Goal: Task Accomplishment & Management: Complete application form

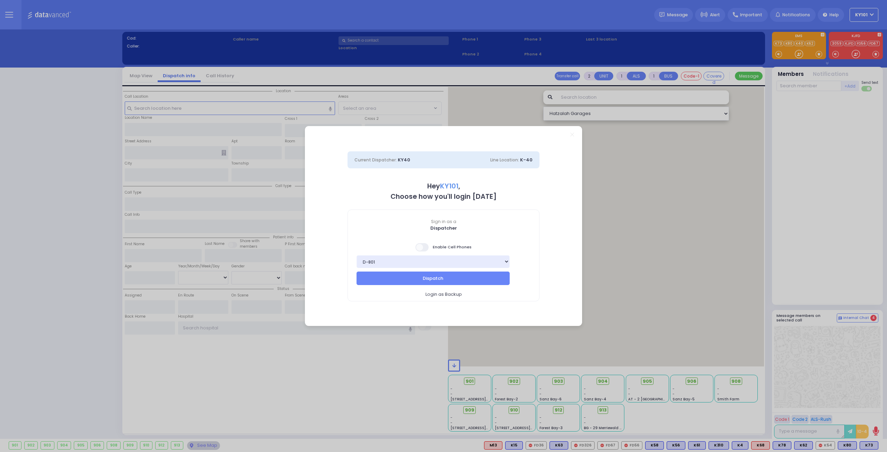
select select "14"
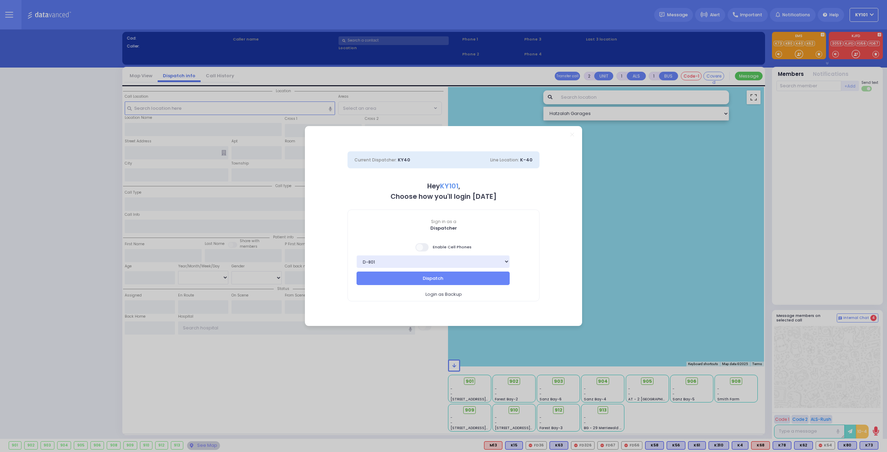
click at [424, 248] on span at bounding box center [422, 247] width 14 height 8
click at [69, 243] on input "checkbox" at bounding box center [69, 243] width 0 height 0
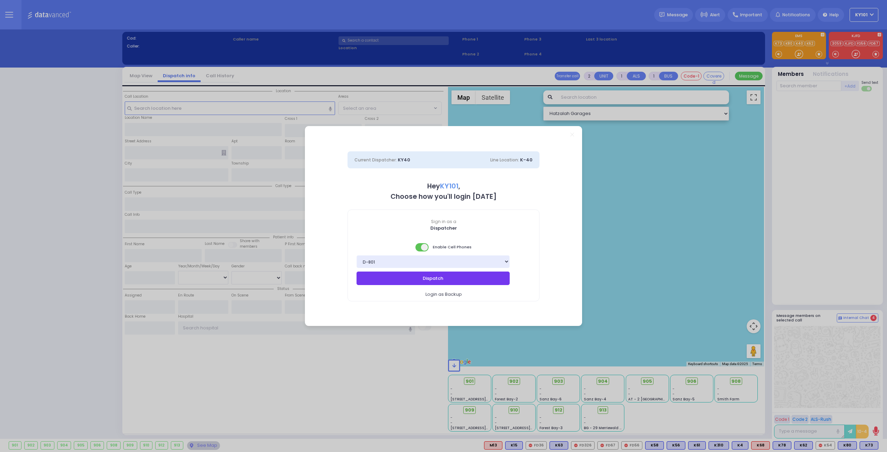
click at [461, 280] on button "Dispatch" at bounding box center [433, 278] width 153 height 13
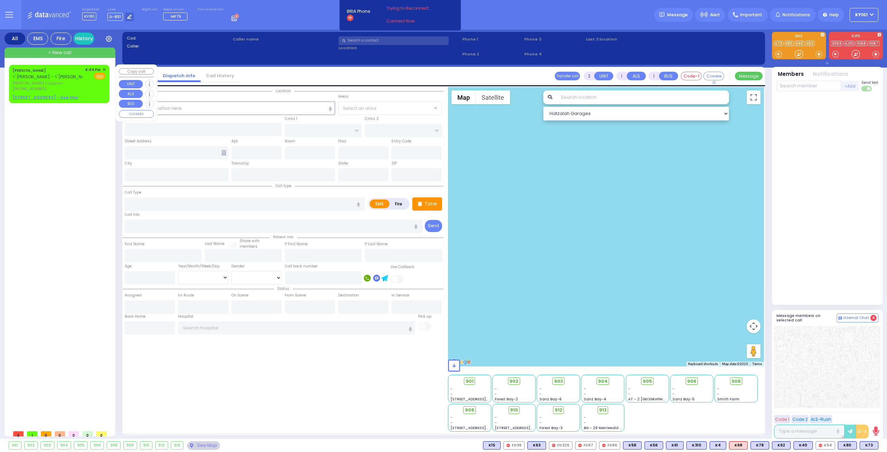
click at [104, 70] on span "✕" at bounding box center [104, 70] width 3 height 6
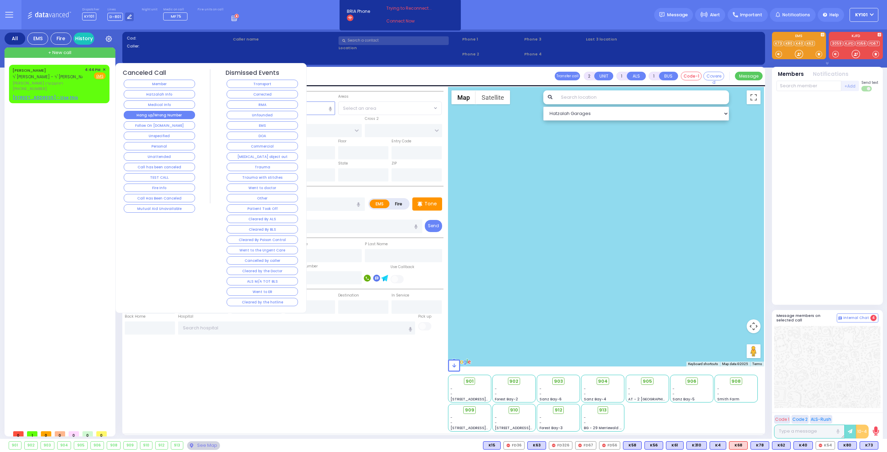
click at [181, 116] on button "Hang up/Wrong Number" at bounding box center [159, 115] width 71 height 8
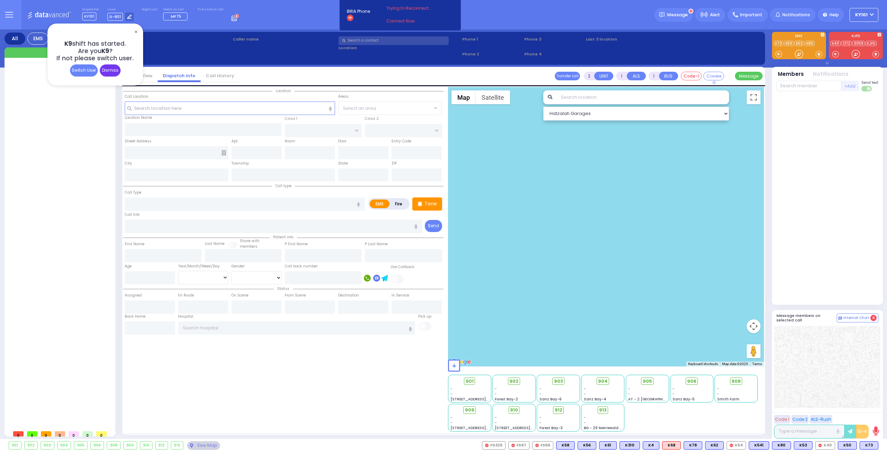
click at [114, 70] on div "Dismiss" at bounding box center [110, 70] width 21 height 12
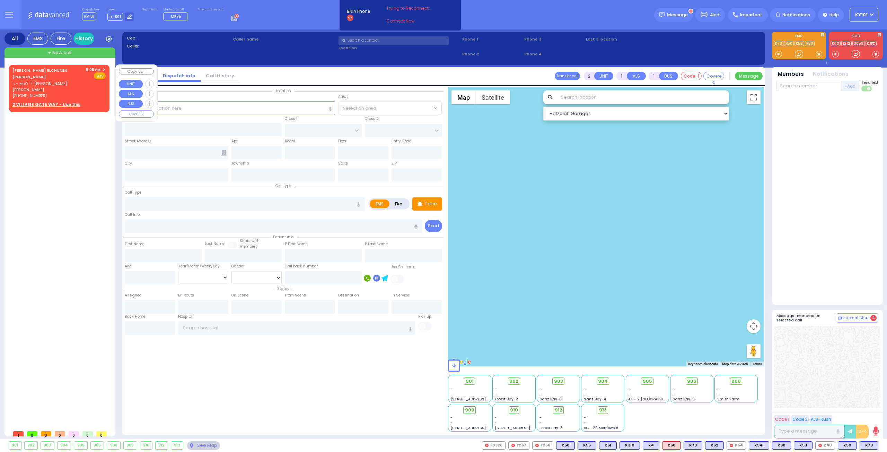
click at [53, 77] on div "[PERSON_NAME] ELCHUNEN [PERSON_NAME] ר' ליפא - ר' [PERSON_NAME]" at bounding box center [47, 77] width 71 height 20
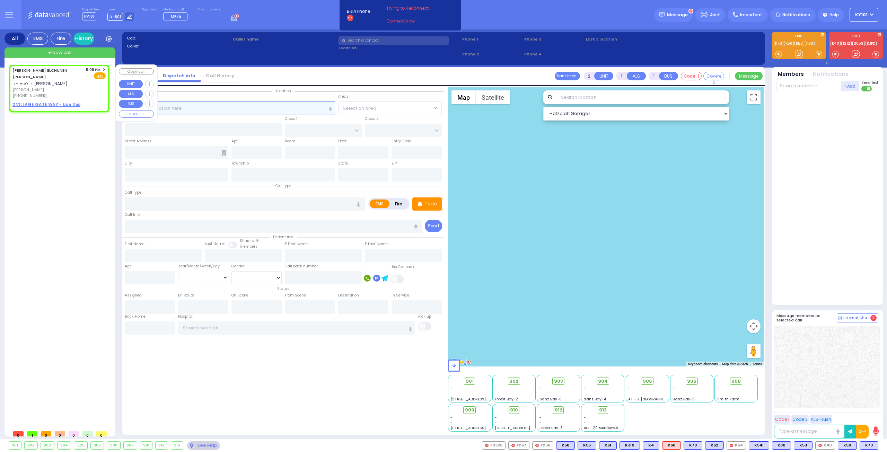
select select
radio input "true"
type input "[PERSON_NAME] ELCHUNEN"
type input "[PERSON_NAME]"
select select
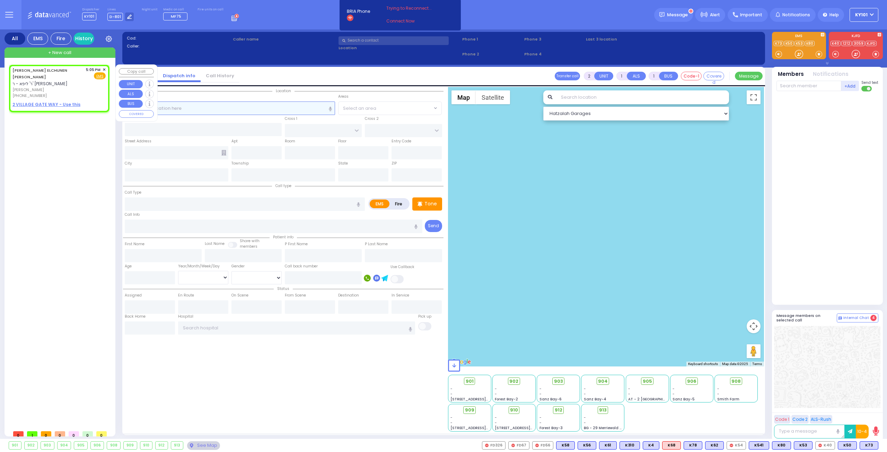
type input "17:05"
select select "Hatzalah Garages"
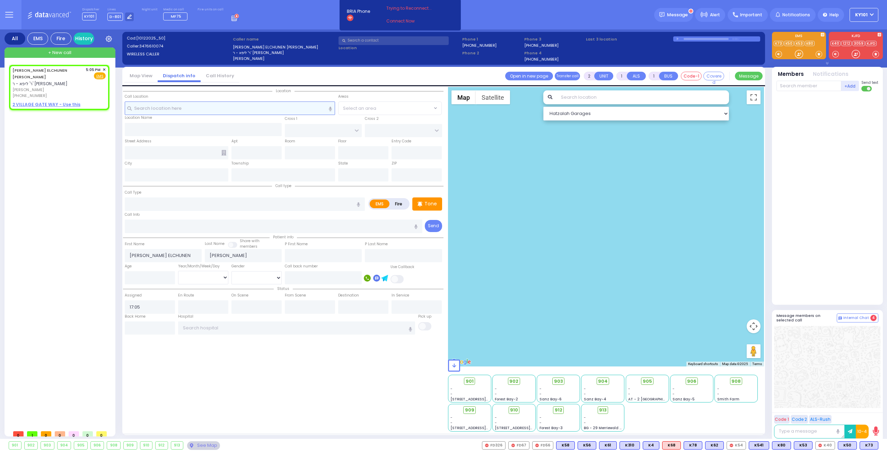
select select
radio input "true"
select select
select select "Hatzalah Garages"
click at [211, 73] on link "Call History" at bounding box center [220, 75] width 39 height 7
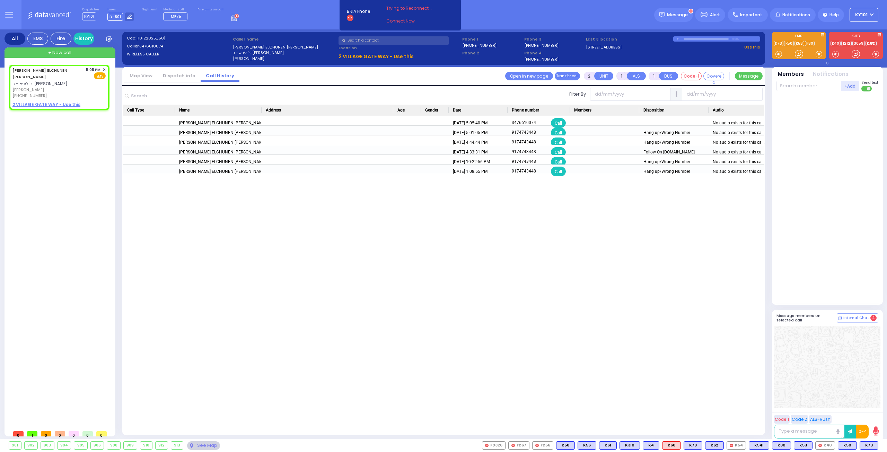
click at [174, 72] on li "Dispatch info" at bounding box center [179, 76] width 43 height 12
click at [179, 73] on link "Dispatch info" at bounding box center [179, 75] width 43 height 7
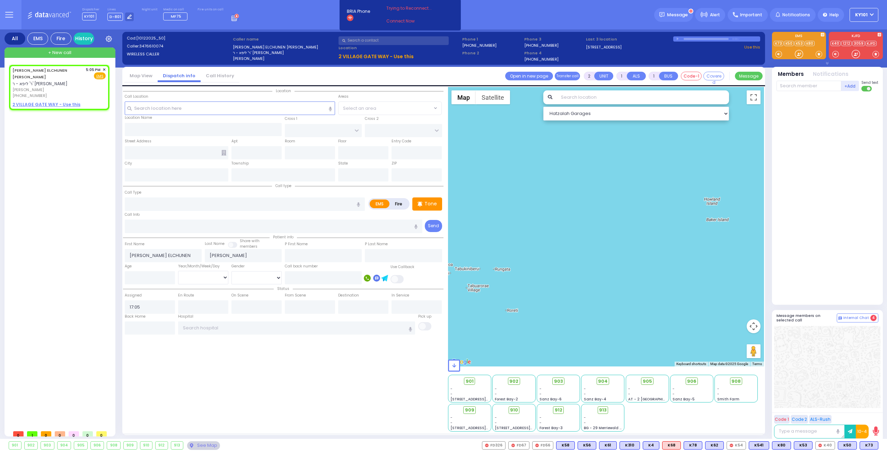
click at [223, 72] on li "Call History" at bounding box center [220, 76] width 39 height 12
click at [221, 75] on link "Call History" at bounding box center [220, 75] width 39 height 7
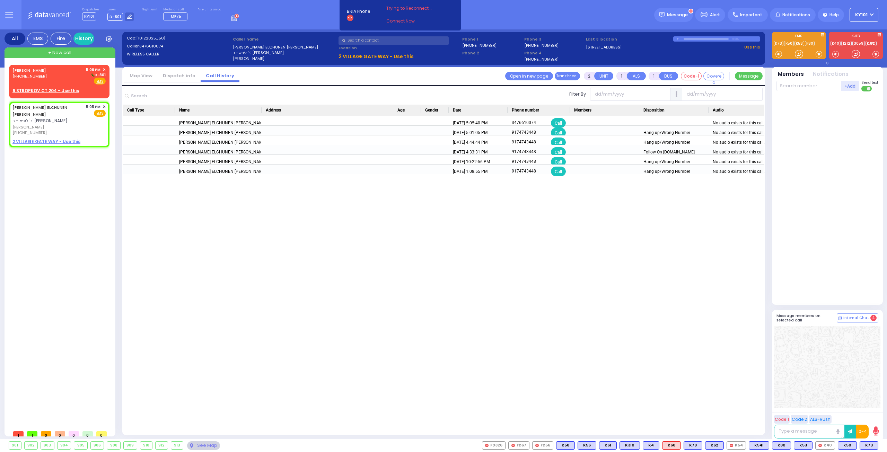
click at [694, 270] on div "[PERSON_NAME] ELCHUNEN [PERSON_NAME] ר' ליפא - ר' [PERSON_NAME] [DATE] 5:01:05 …" at bounding box center [443, 275] width 641 height 319
click at [173, 73] on link "Dispatch info" at bounding box center [179, 75] width 43 height 7
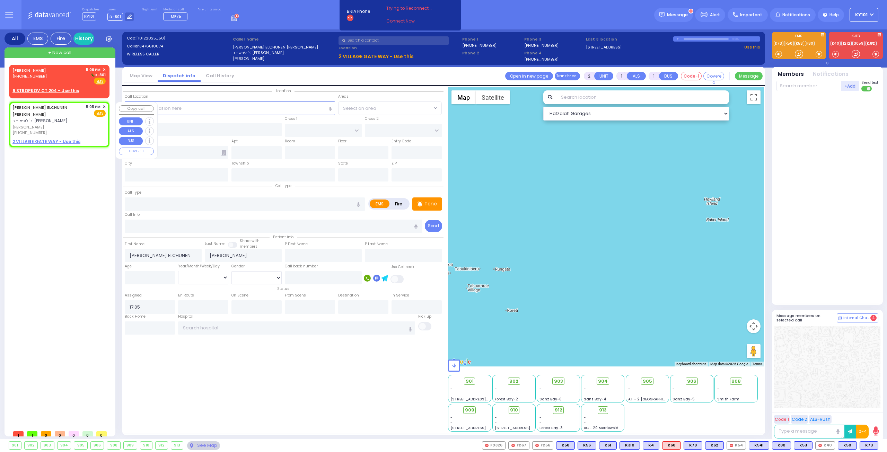
click at [105, 106] on span "✕" at bounding box center [104, 107] width 3 height 6
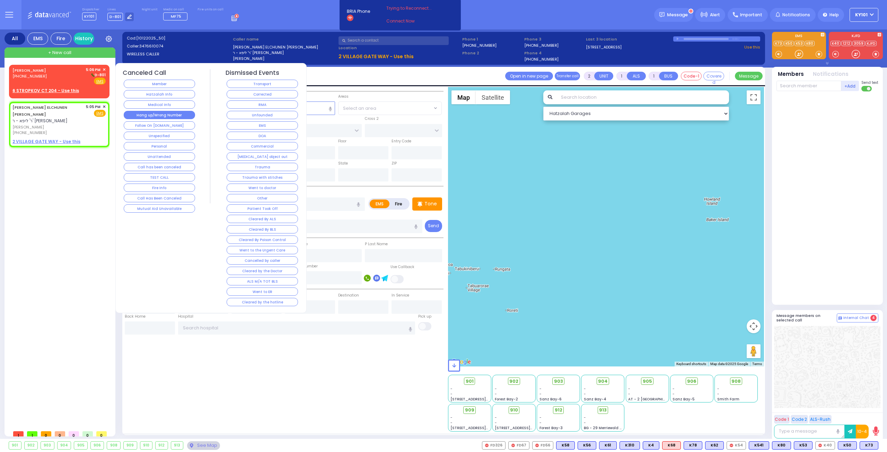
click at [172, 115] on button "Hang up/Wrong Number" at bounding box center [159, 115] width 71 height 8
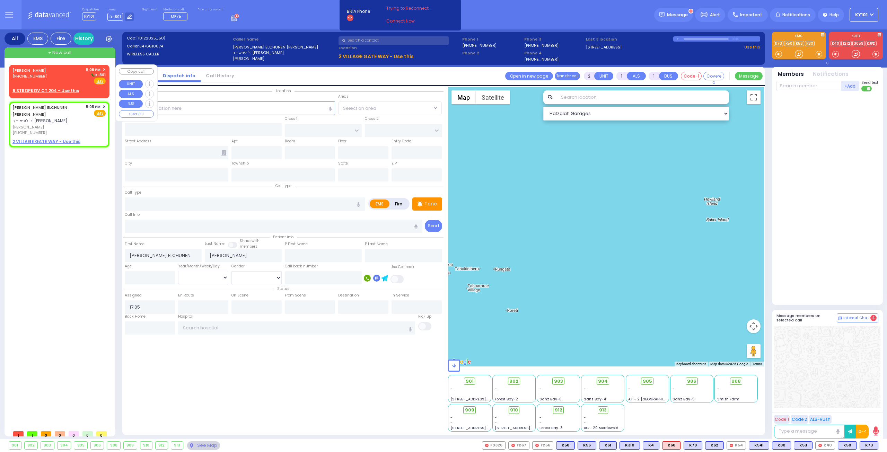
click at [49, 77] on div "[PHONE_NUMBER]" at bounding box center [30, 76] width 36 height 6
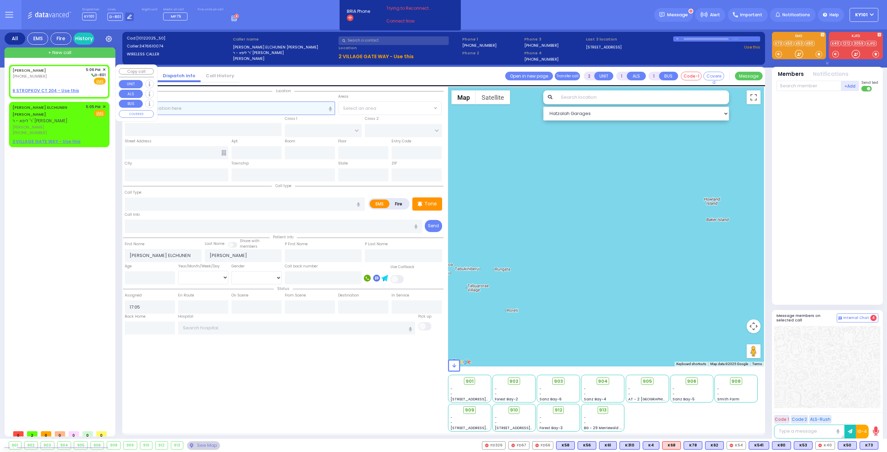
select select
radio input "true"
type input "[PERSON_NAME]"
select select
type input "17:06"
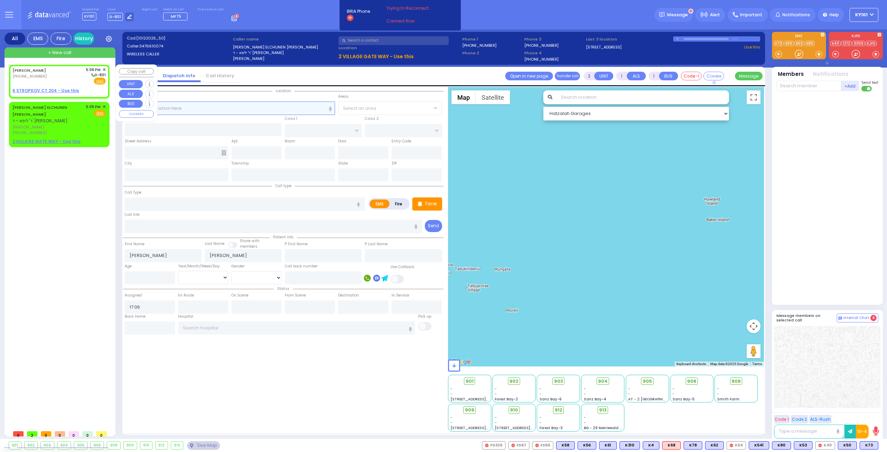
select select "Hatzalah Garages"
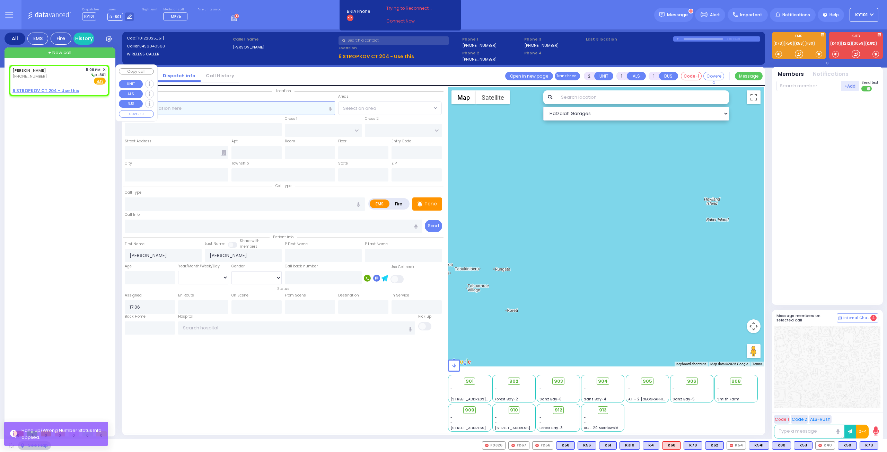
select select
radio input "true"
select select
select select "Hatzalah Garages"
click at [58, 89] on u "6 STROPKOV CT 204 - Use this" at bounding box center [45, 91] width 67 height 6
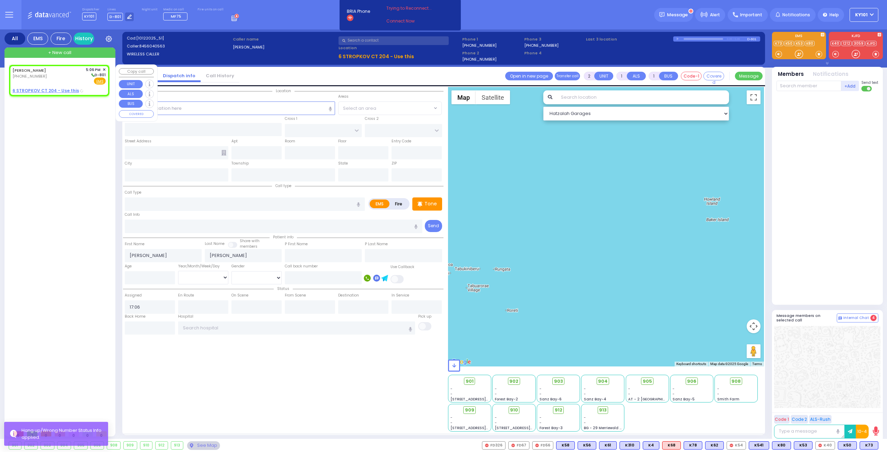
select select
radio input "true"
select select
select select "Hatzalah Garages"
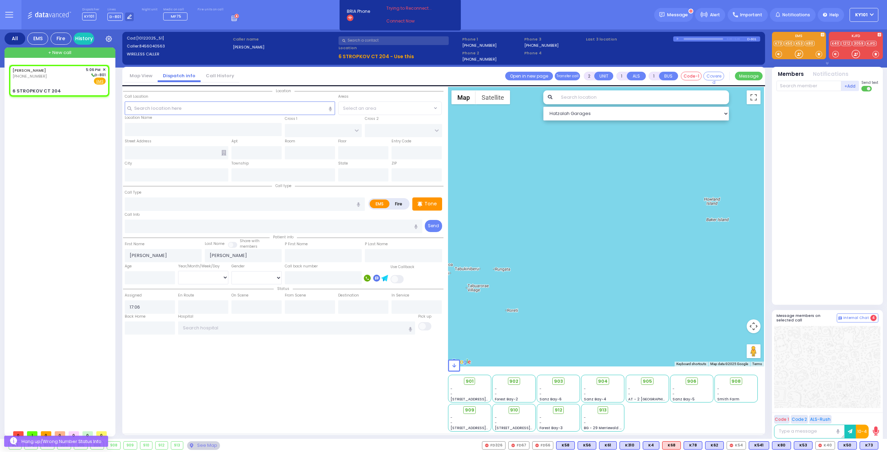
select select
radio input "true"
select select
select select "Hatzalah Garages"
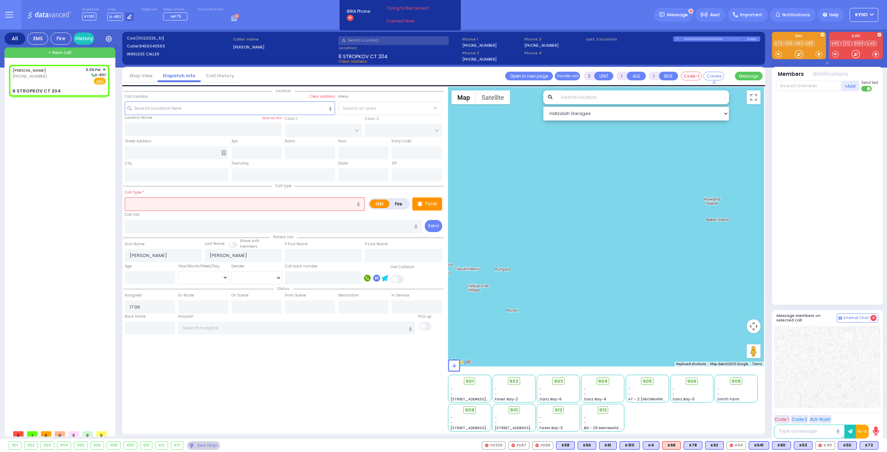
type input "STROPKOV COURT"
type input "DAJ BLVD"
type input "6 STROPKOV CT"
type input "204"
type input "Monroe"
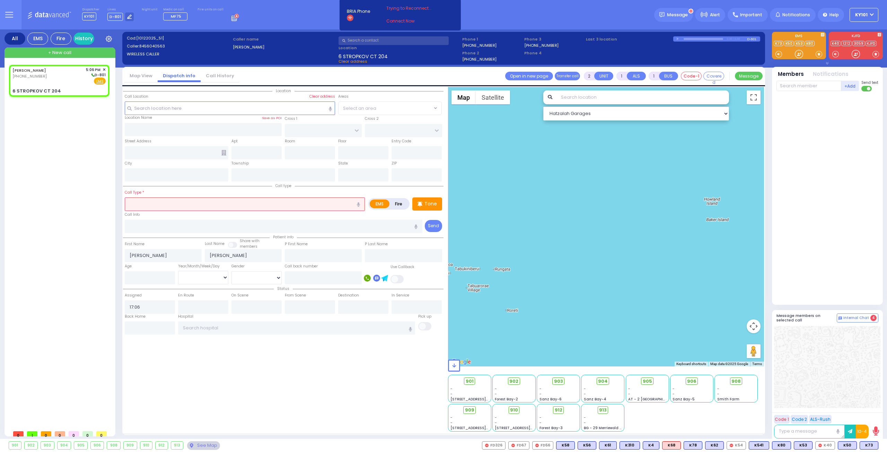
type input "[US_STATE]"
type input "10950"
select select "SECTION 1"
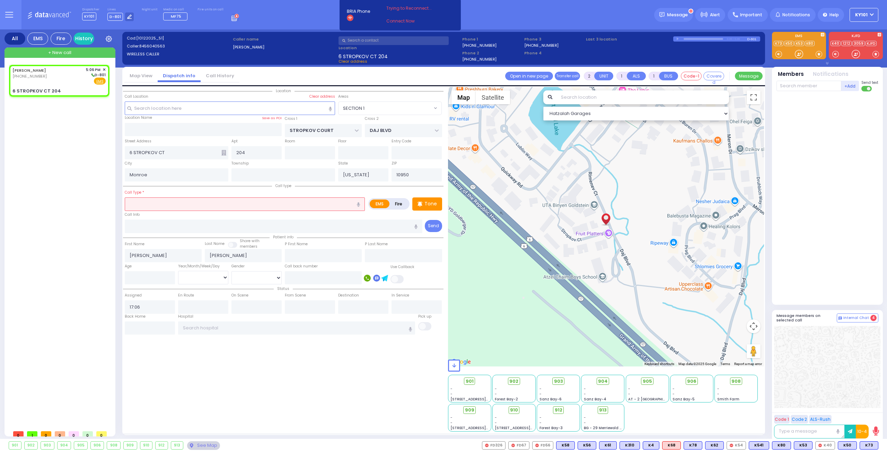
click at [396, 203] on label "Fire" at bounding box center [398, 204] width 19 height 9
radio input "true"
click at [275, 202] on input "text" at bounding box center [245, 203] width 240 height 13
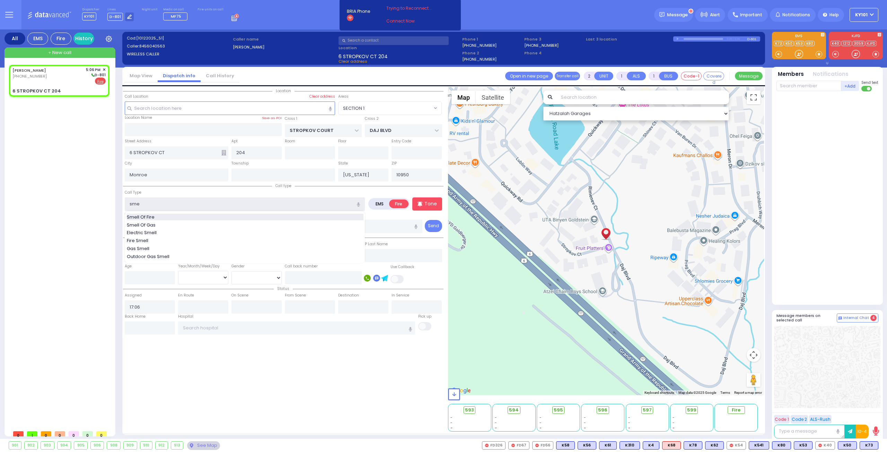
type input "Smell Of Fire"
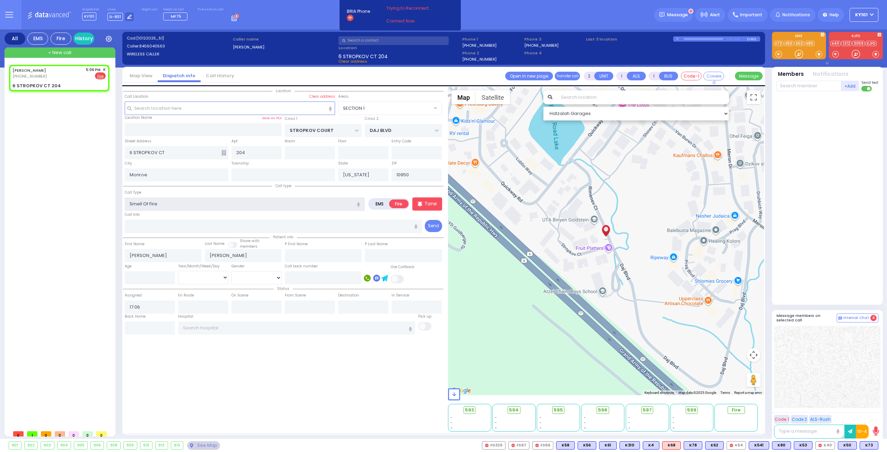
select select
radio input "true"
select select
select select "Hatzalah Garages"
select select "SECTION 1"
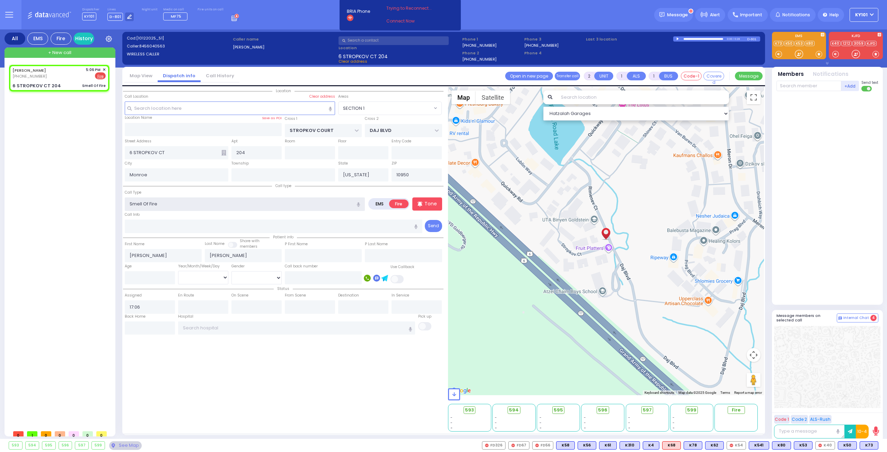
select select
radio input "true"
select select
select select "Hatzalah Garages"
select select "SECTION 1"
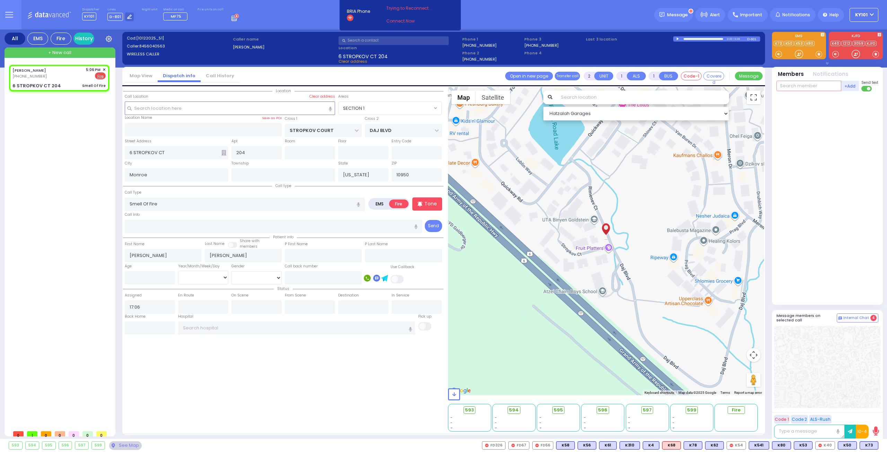
click at [787, 90] on input "text" at bounding box center [808, 86] width 65 height 10
select select
radio input "true"
select select
select select "Hatzalah Garages"
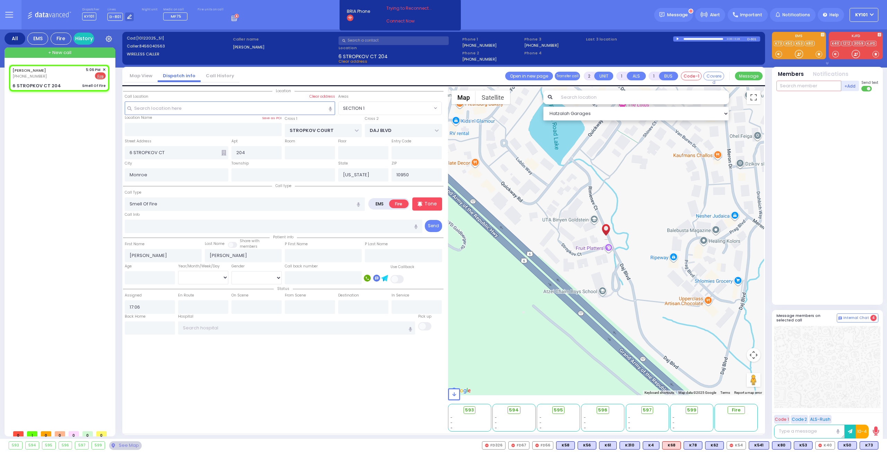
select select "SECTION 1"
type input "18"
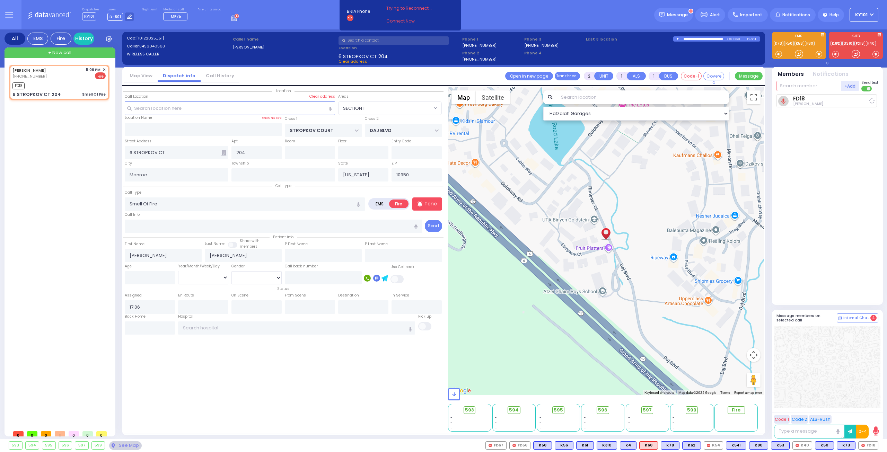
select select
radio input "true"
select select
type input "17:07"
select select "Hatzalah Garages"
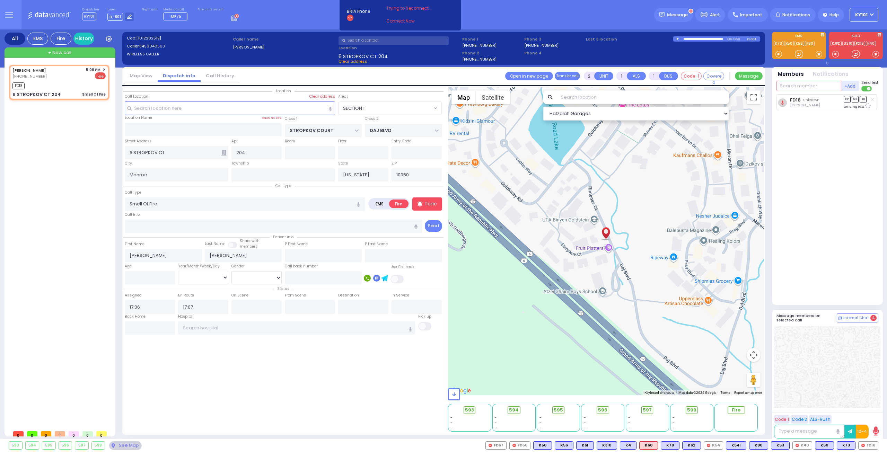
select select "SECTION 1"
type input "32"
select select
radio input "true"
select select
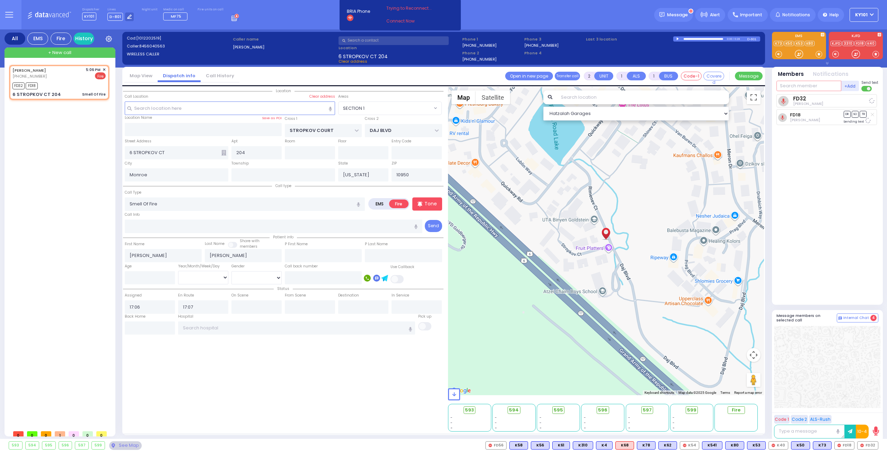
select select "Hatzalah Garages"
select select "SECTION 1"
type input "31"
type input "595"
select select
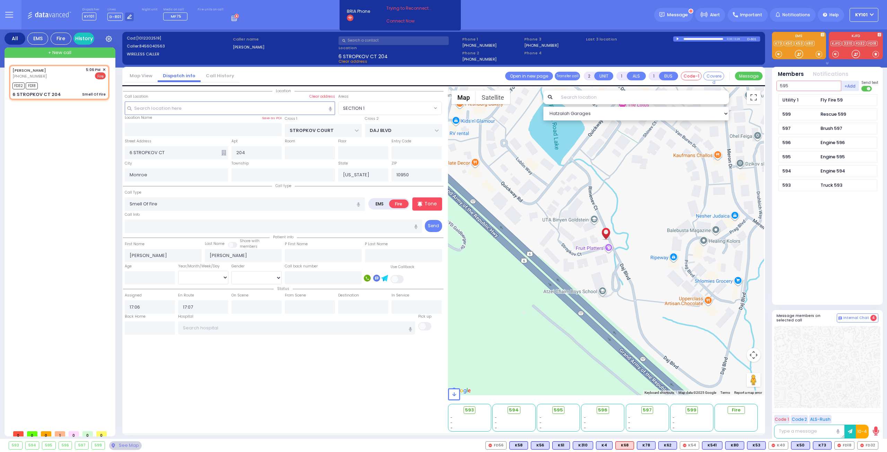
radio input "true"
select select
select select "Hatzalah Garages"
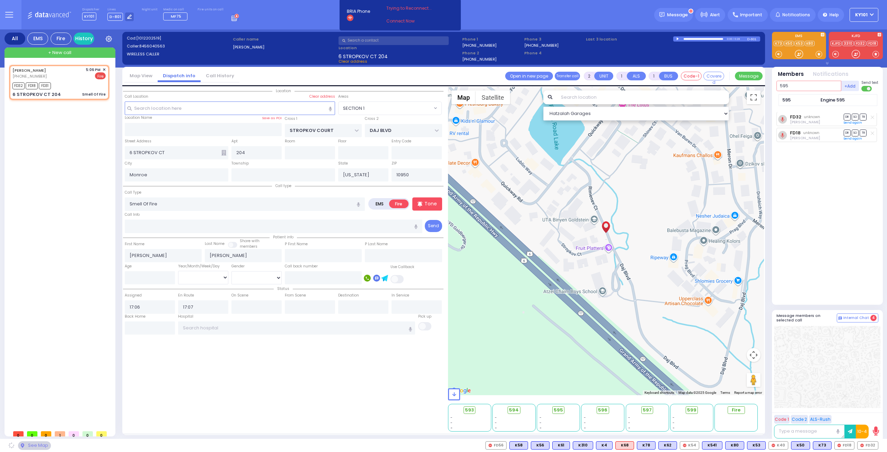
type input "595"
select select "SECTION 1"
select select
radio input "true"
select select
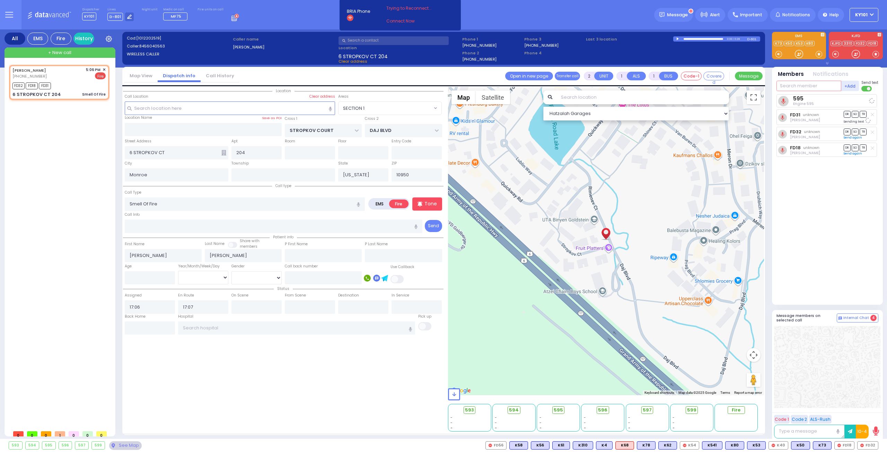
select select "Hatzalah Garages"
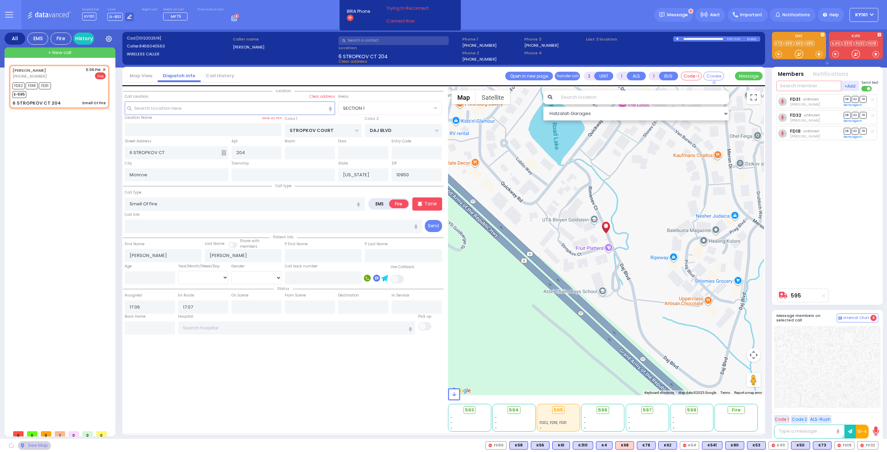
select select "SECTION 1"
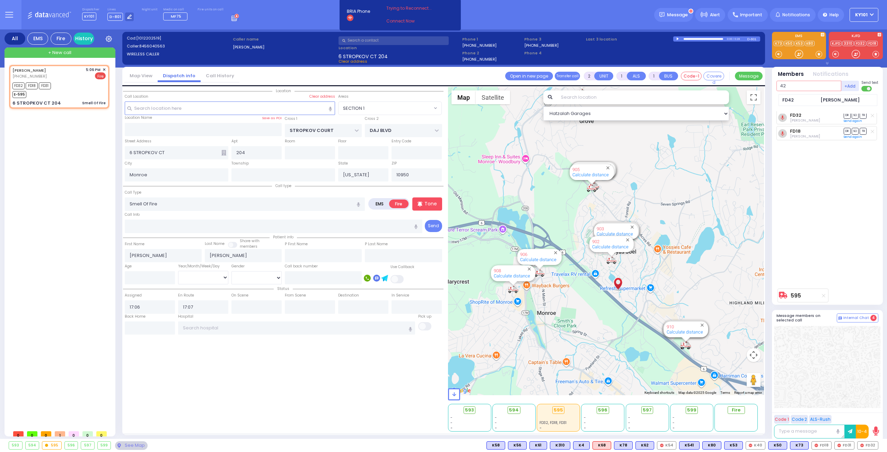
type input "42"
select select
radio input "true"
select select
select select "Hatzalah Garages"
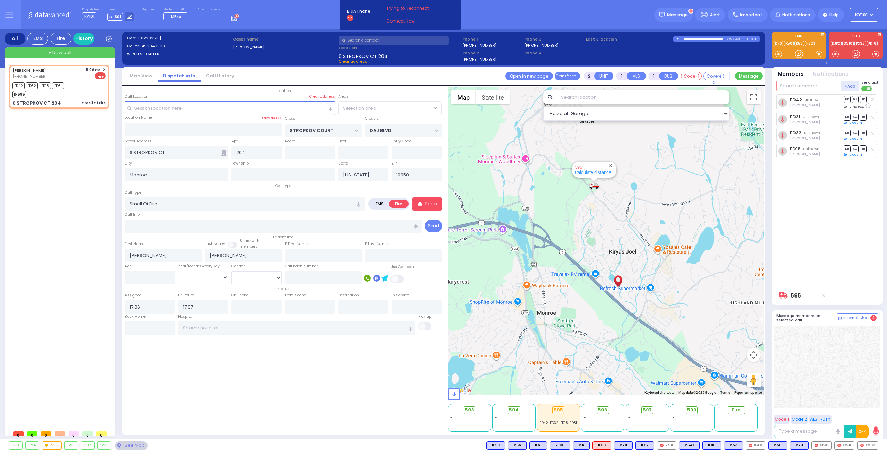
select select "SECTION 1"
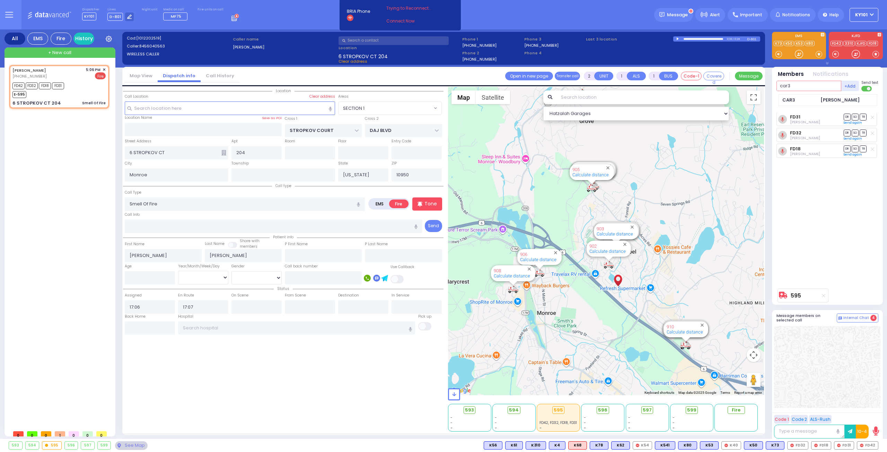
type input "car3"
select select
radio input "true"
select select
select select "Hatzalah Garages"
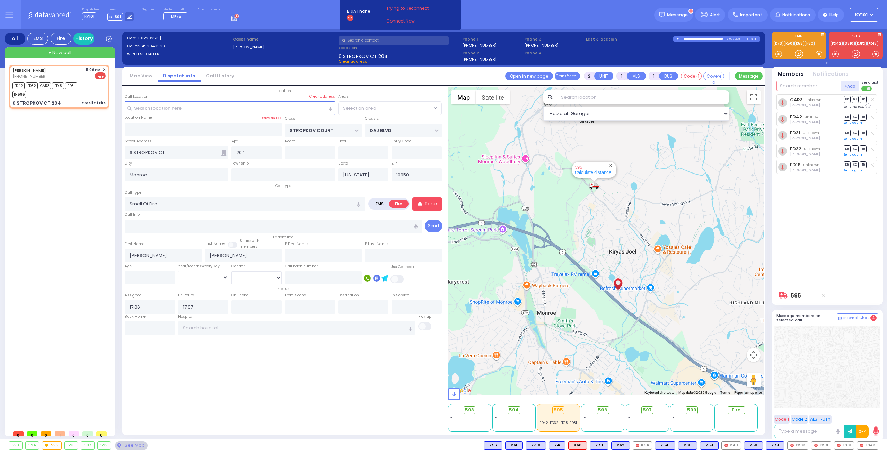
select select "SECTION 1"
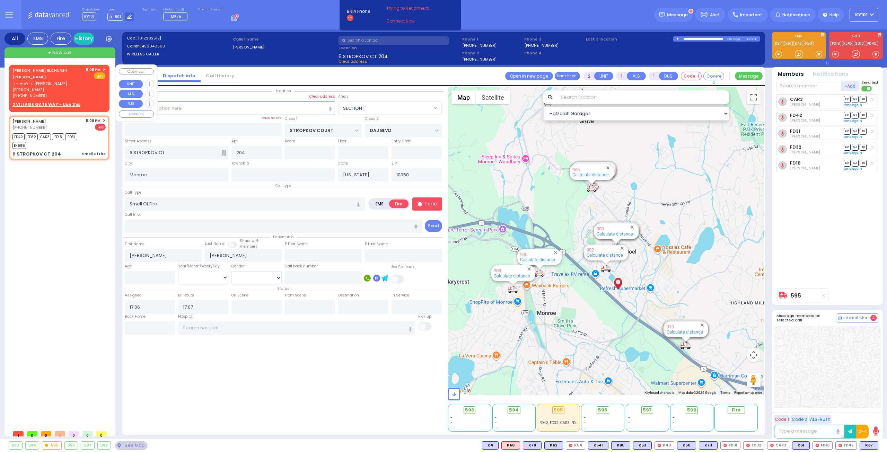
click at [103, 69] on span "✕" at bounding box center [104, 70] width 3 height 6
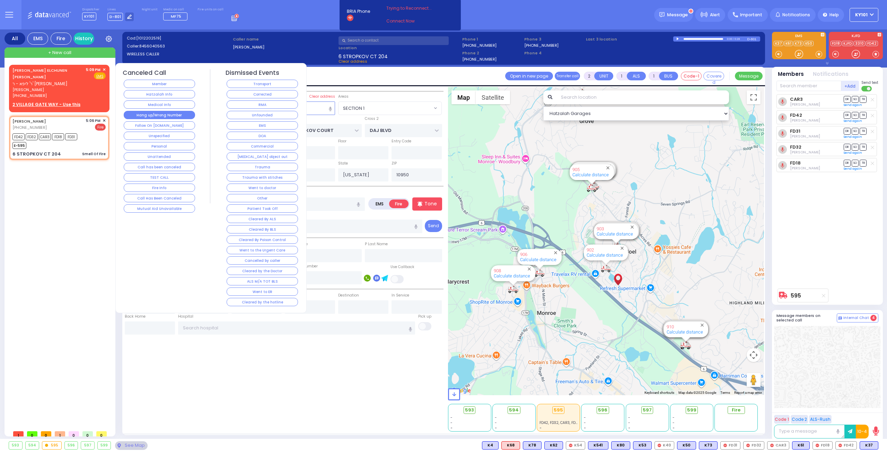
click at [173, 112] on button "Hang up/Wrong Number" at bounding box center [159, 115] width 71 height 8
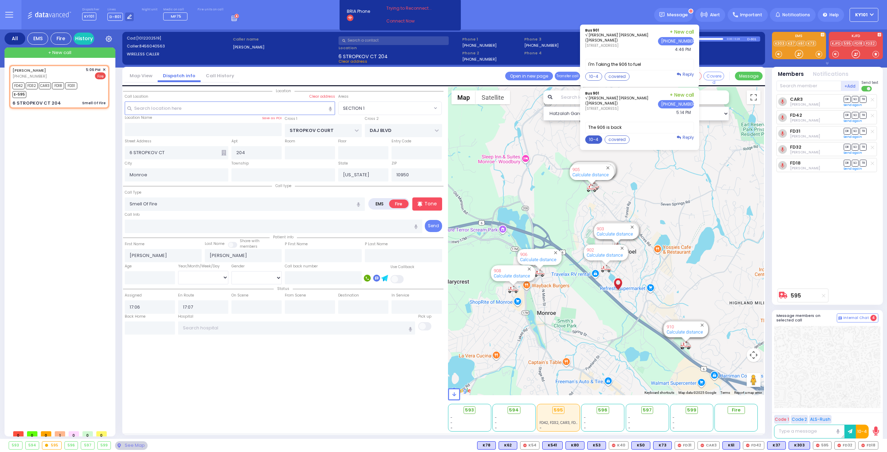
click at [597, 138] on button "10-4" at bounding box center [593, 139] width 17 height 8
type textarea "10-4 thank you"
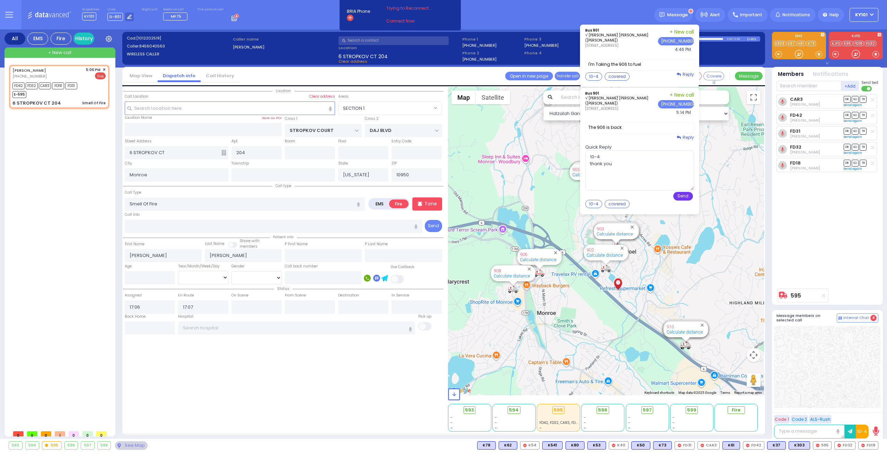
click at [688, 194] on button "Send" at bounding box center [683, 196] width 20 height 9
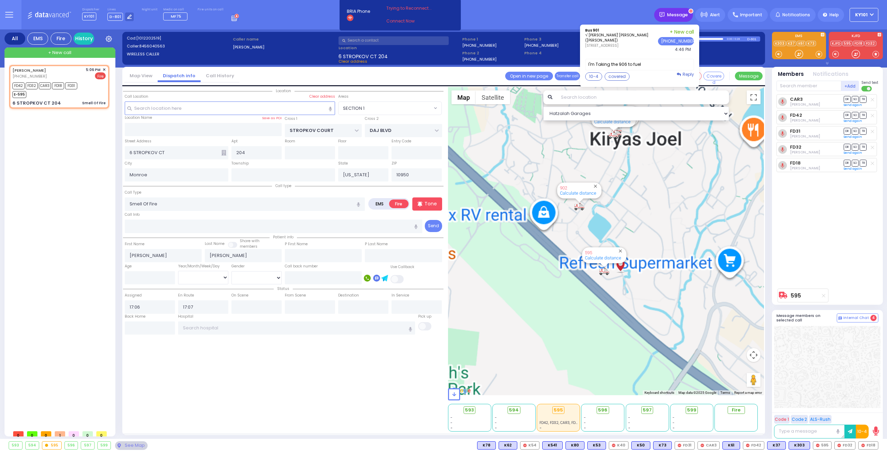
click at [678, 18] on span "Message" at bounding box center [677, 14] width 21 height 7
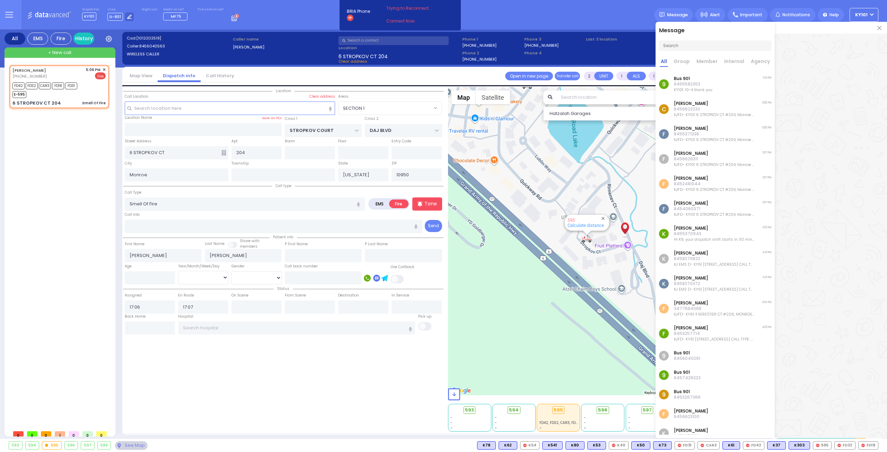
click at [618, 12] on div "Dispatcher KY101 K9 shift has started. Are you K9 ? Lines" at bounding box center [443, 14] width 887 height 29
click at [880, 29] on img at bounding box center [879, 28] width 4 height 4
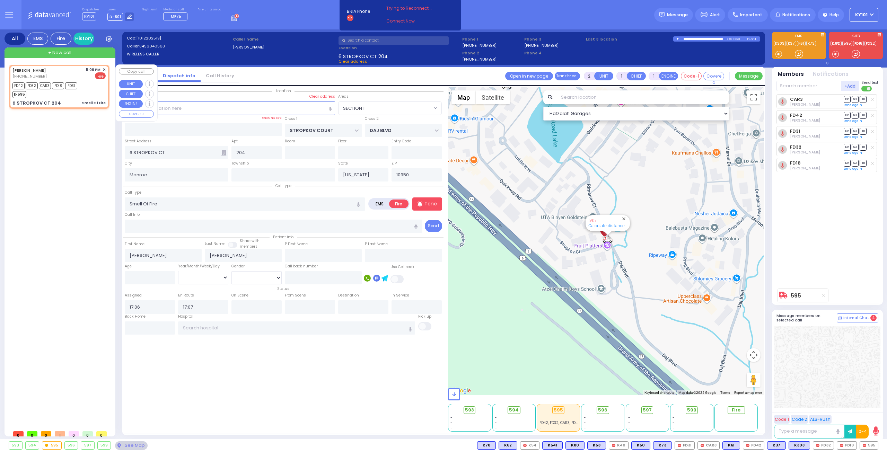
click at [103, 70] on span "✕" at bounding box center [104, 70] width 3 height 6
click at [104, 69] on span "✕" at bounding box center [104, 70] width 3 height 6
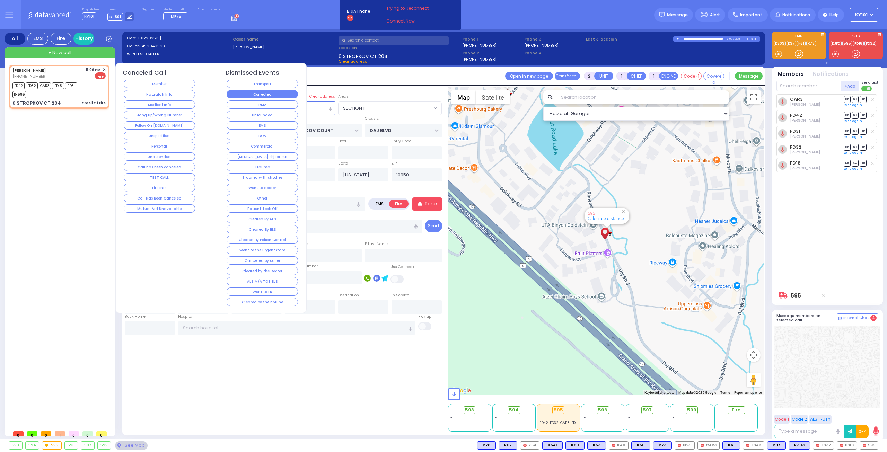
click at [262, 90] on button "Corrected" at bounding box center [262, 94] width 71 height 8
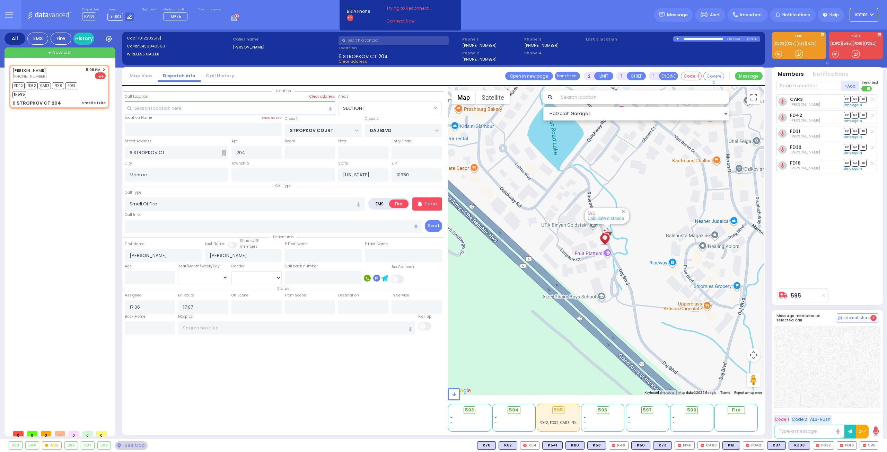
select select
radio input "true"
select select
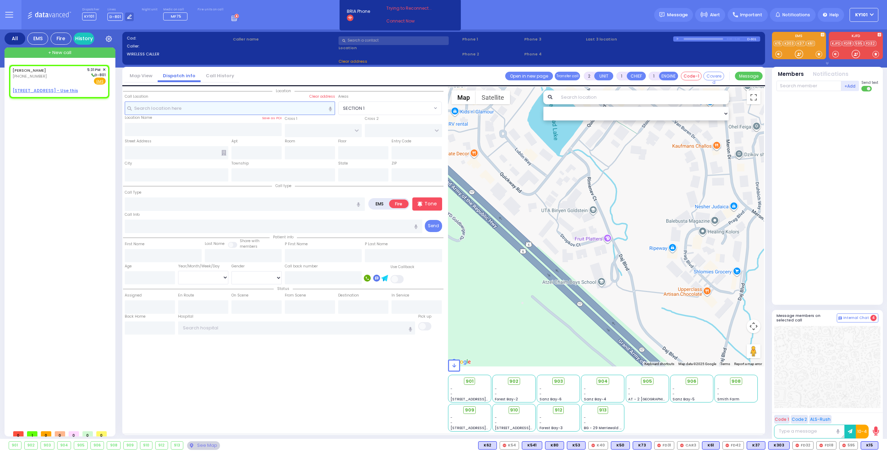
select select
radio input "true"
type input "[PERSON_NAME]"
select select
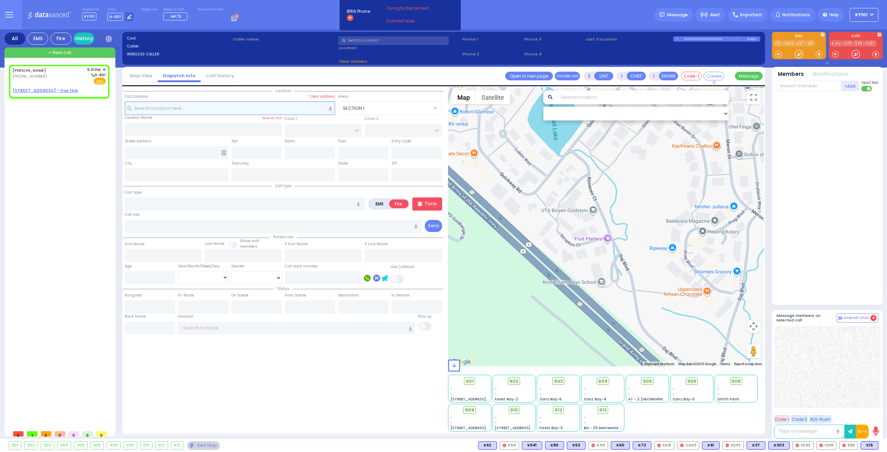
type input "17:31"
select select "Hatzalah Garages"
select select
radio input "true"
select select
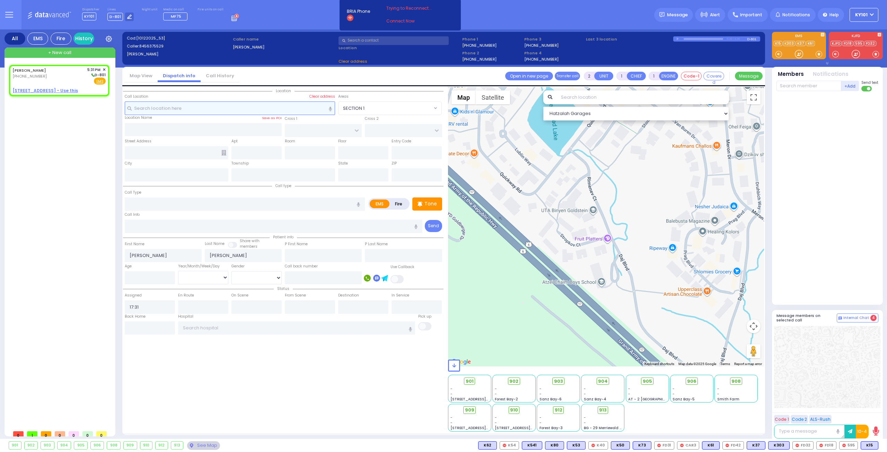
select select "Hatzalah Garages"
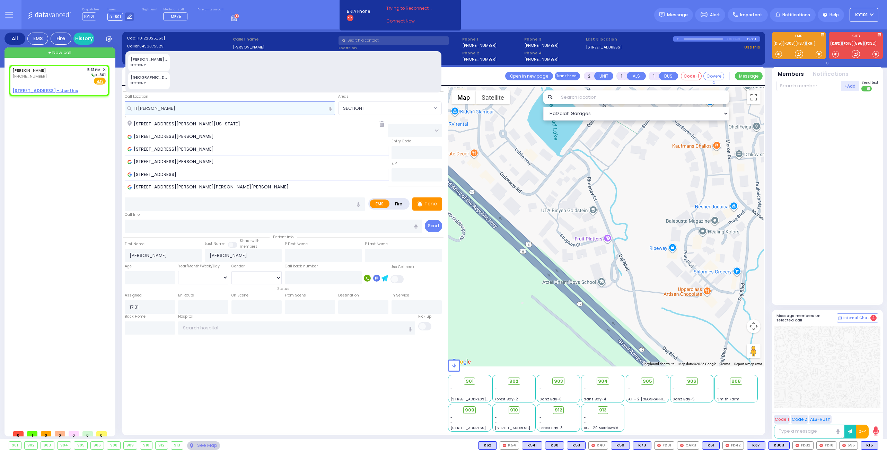
drag, startPoint x: 136, startPoint y: 107, endPoint x: 132, endPoint y: 108, distance: 3.8
click at [132, 108] on input "11 [PERSON_NAME]" at bounding box center [230, 108] width 211 height 13
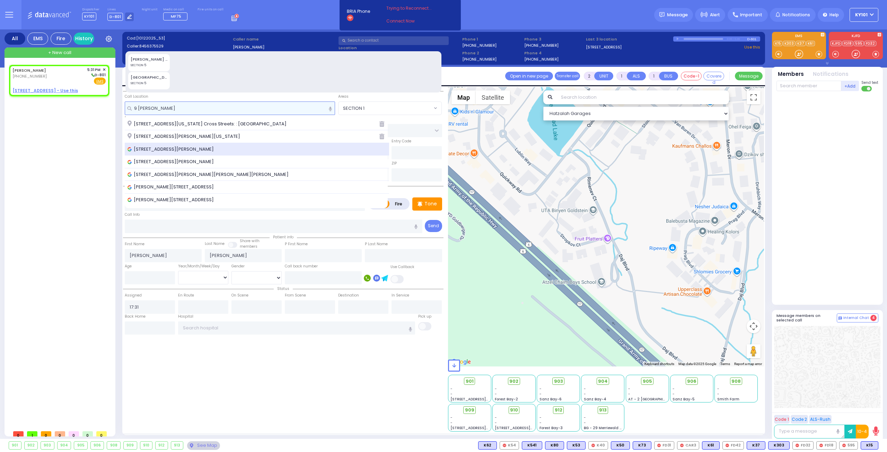
type input "9 [PERSON_NAME]"
click at [195, 146] on span "[STREET_ADDRESS][PERSON_NAME]" at bounding box center [171, 149] width 89 height 7
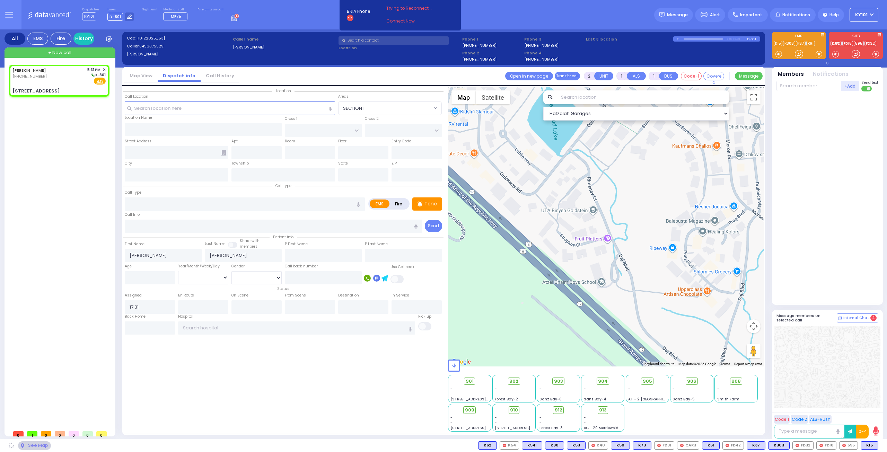
select select
radio input "true"
select select
select select "Hatzalah Garages"
type input "[GEOGRAPHIC_DATA]"
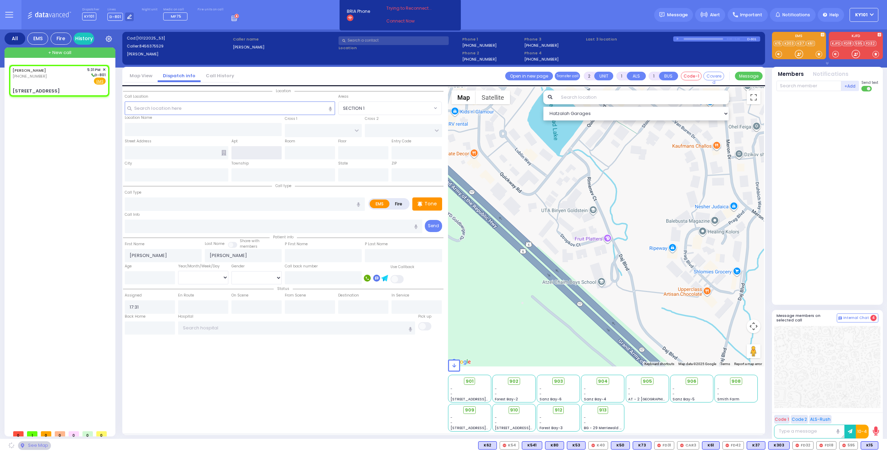
type input "[STREET_ADDRESS]"
type input "[PERSON_NAME]"
type input "[US_STATE]"
type input "10950"
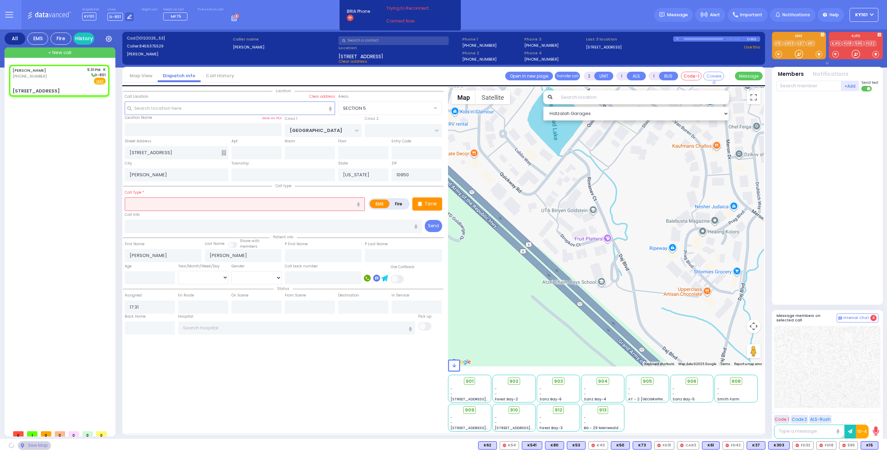
select select "SECTION 5"
click at [398, 202] on label "Fire" at bounding box center [398, 204] width 19 height 9
radio input "true"
click at [307, 203] on input "text" at bounding box center [245, 203] width 240 height 13
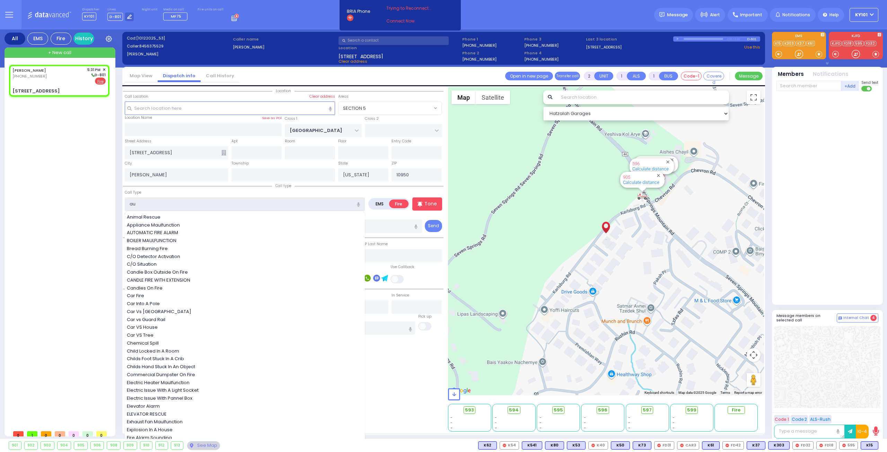
type input "aut"
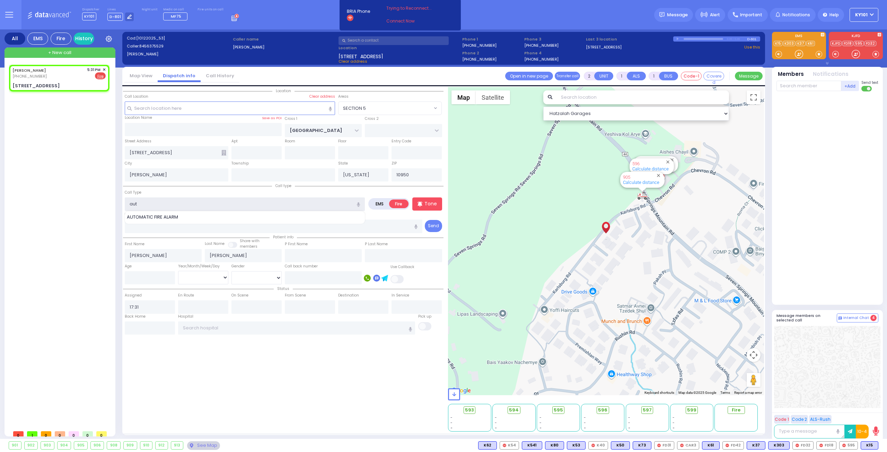
select select
radio input "true"
select select
select select "Hatzalah Garages"
type input "aut"
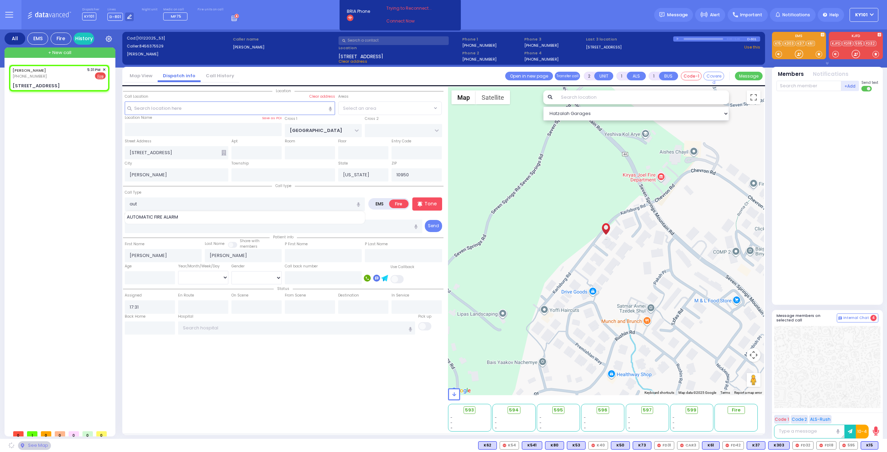
click at [230, 222] on div "AUTOMATIC FIRE ALARM" at bounding box center [245, 217] width 240 height 12
select select "SECTION 5"
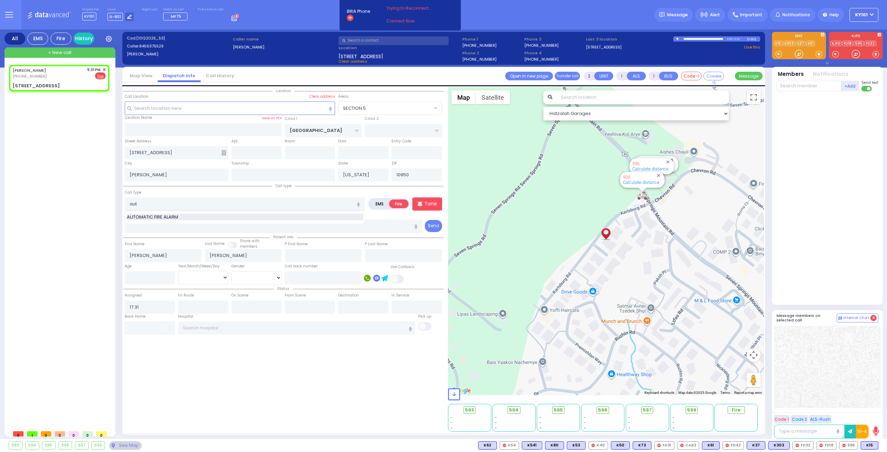
click at [228, 217] on div "AUTOMATIC FIRE ALARM" at bounding box center [245, 217] width 237 height 7
type input "AUTOMATIC FIRE ALARM"
type input "3"
click at [196, 193] on div "Call Type AUTOMATIC FIRE ALARM AUTOMATIC FIRE ALARM" at bounding box center [245, 200] width 240 height 22
select select
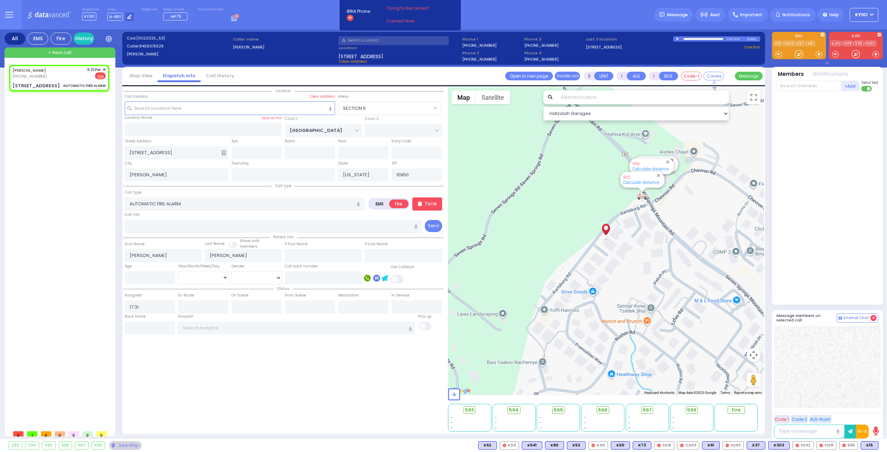
radio input "true"
select select
select select "Hatzalah Garages"
select select "SECTION 5"
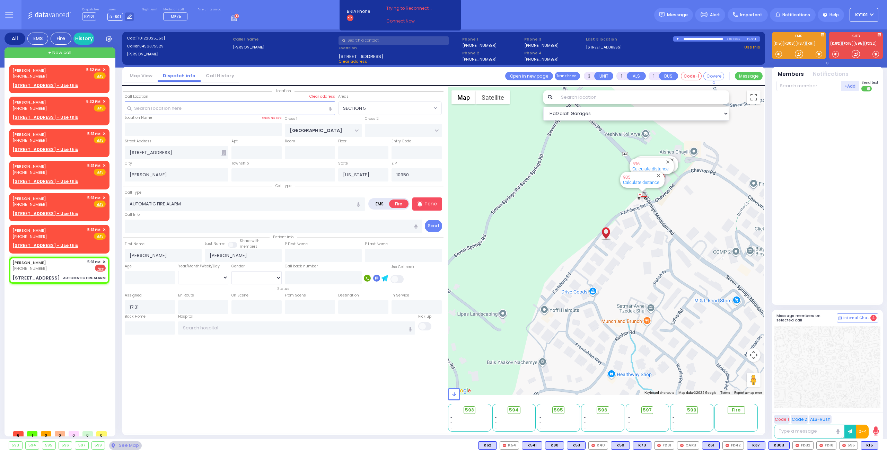
select select "SECTION 5"
select select
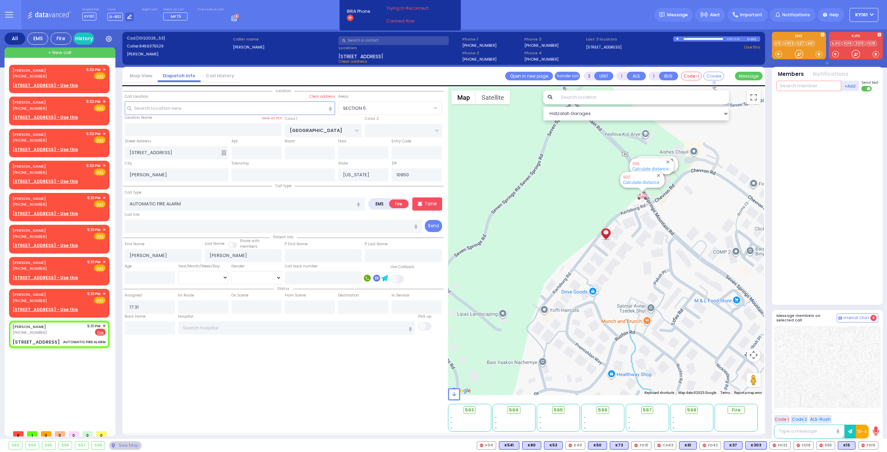
click at [806, 88] on input "text" at bounding box center [808, 86] width 65 height 10
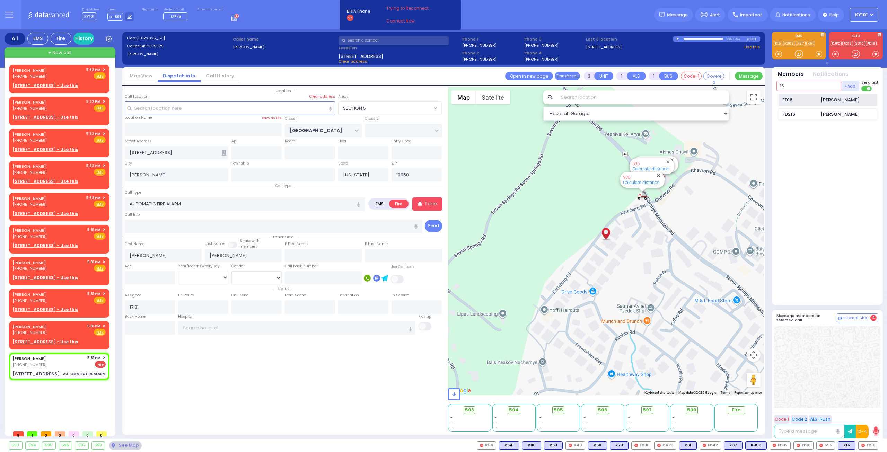
type input "16"
click at [809, 99] on div "FD16" at bounding box center [799, 100] width 35 height 7
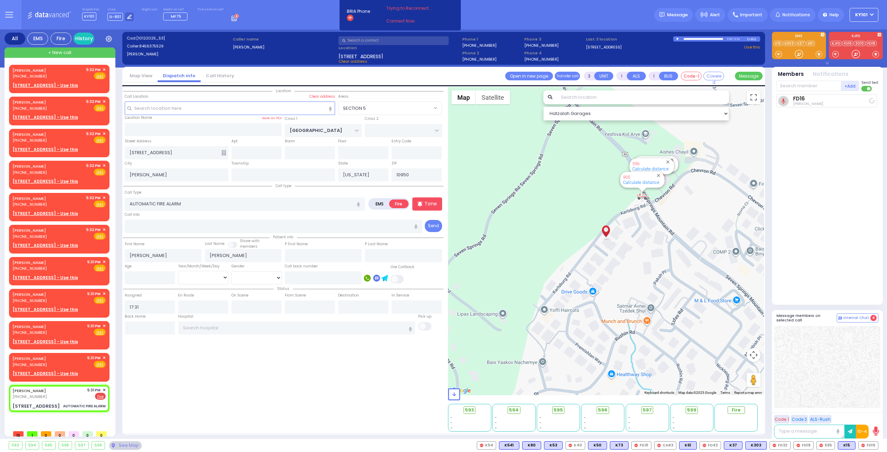
select select
radio input "true"
select select
type input "17:32"
select select "Hatzalah Garages"
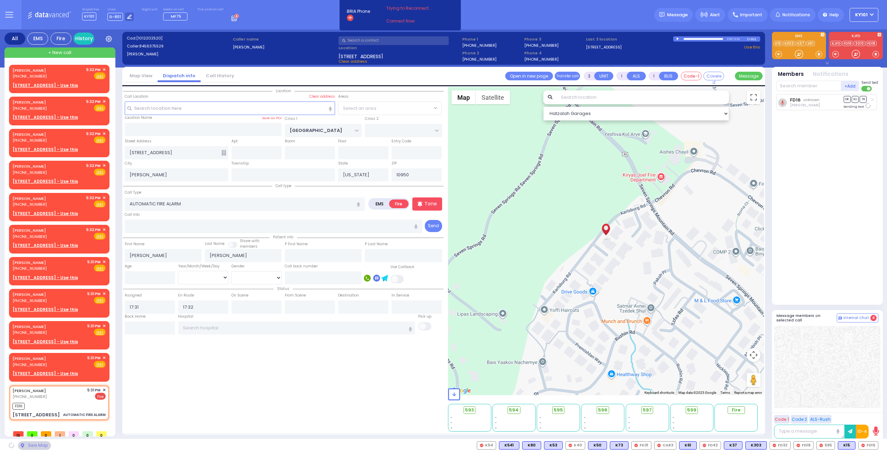
select select "SECTION 5"
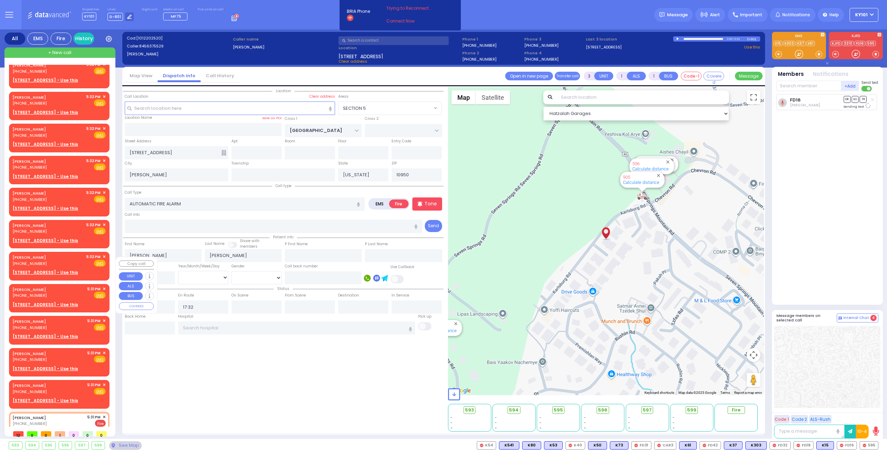
scroll to position [61, 0]
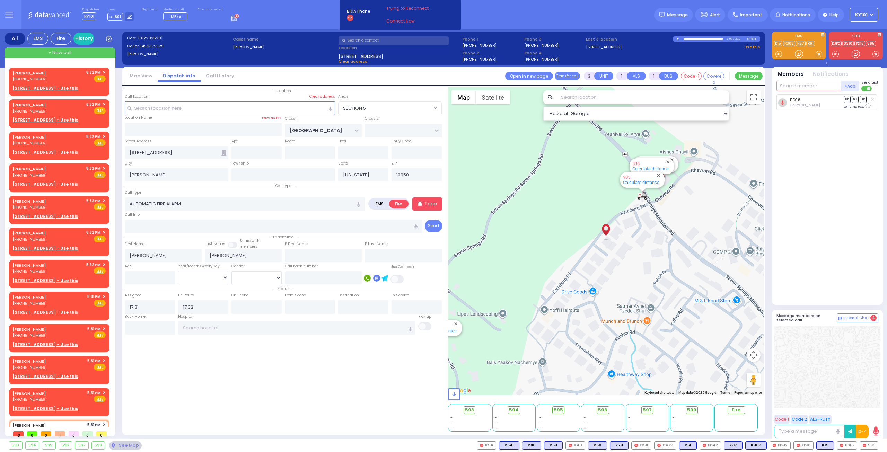
click at [811, 85] on input "text" at bounding box center [808, 86] width 65 height 10
type input "31"
type input "595"
type input "car"
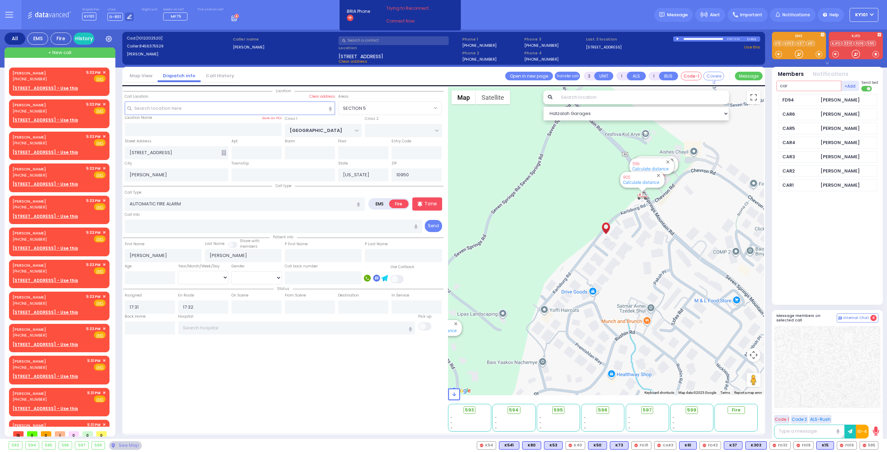
select select
radio input "true"
select select
select select "Hatzalah Garages"
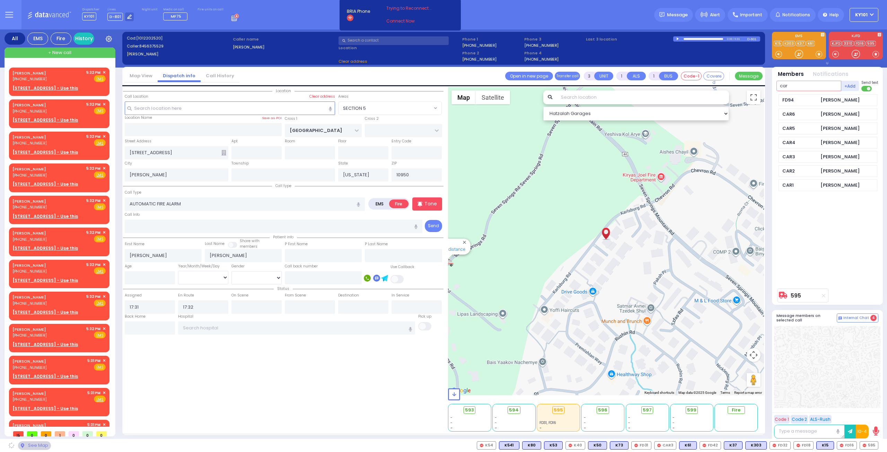
type input "car3"
select select "SECTION 5"
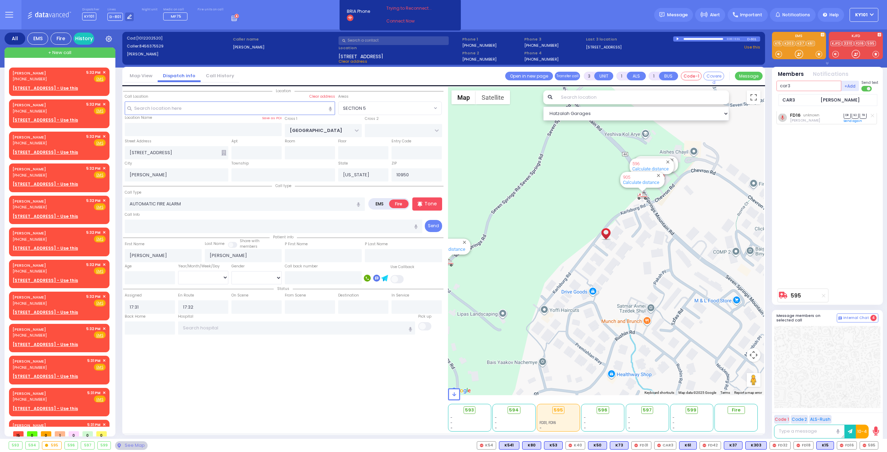
select select
radio input "true"
select select
select select "Hatzalah Garages"
type input "car3"
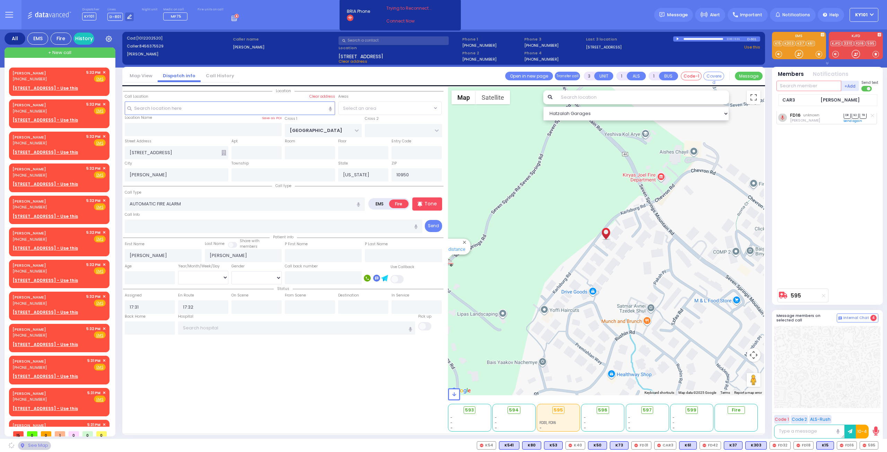
select select "SECTION 5"
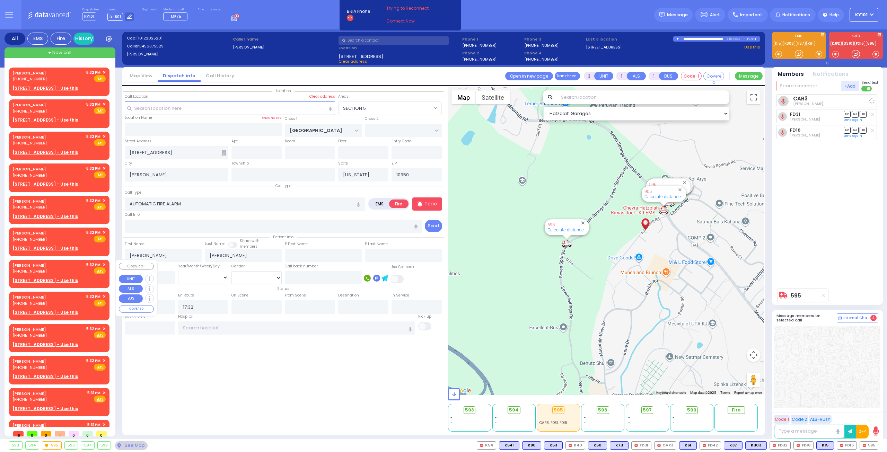
select select
radio input "true"
select select
select select "Hatzalah Garages"
select select "SECTION 5"
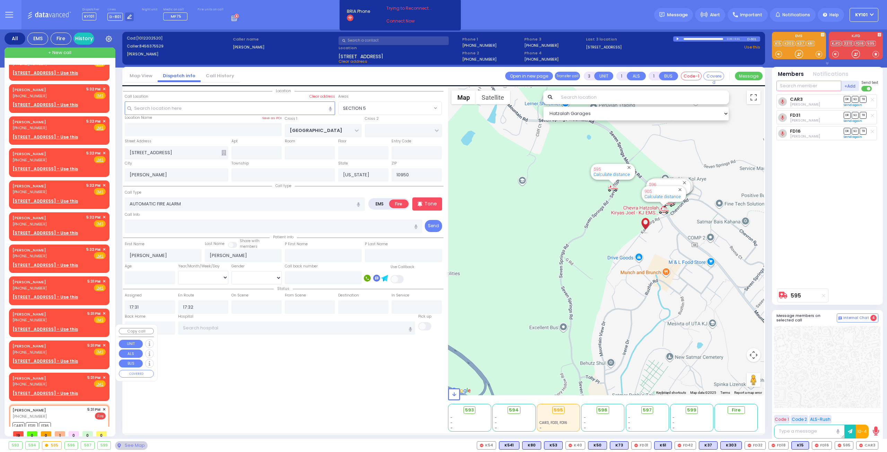
scroll to position [294, 0]
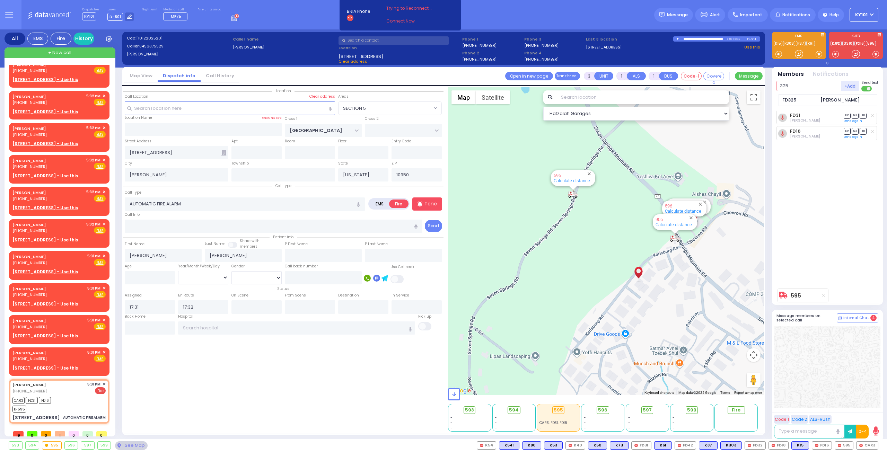
type input "325"
select select
radio input "true"
select select
select select "Hatzalah Garages"
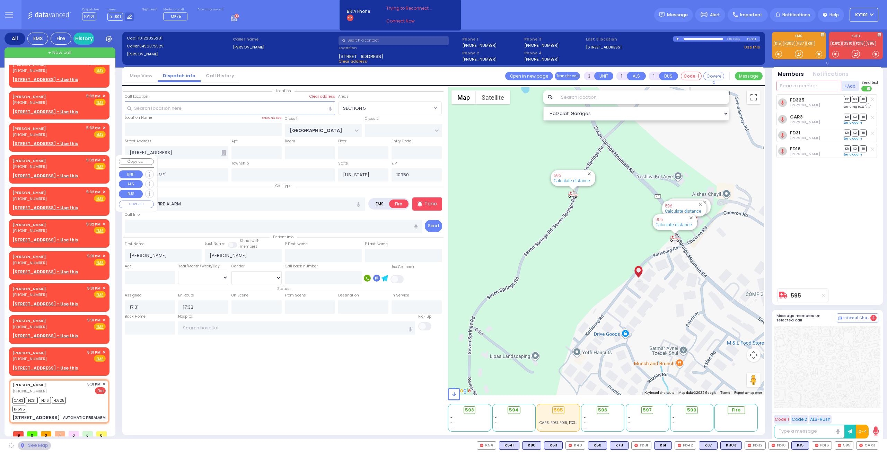
select select "SECTION 5"
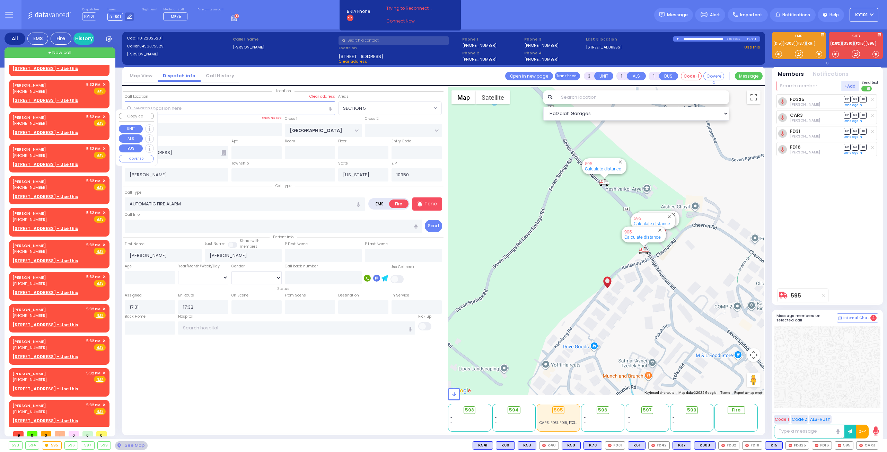
scroll to position [0, 0]
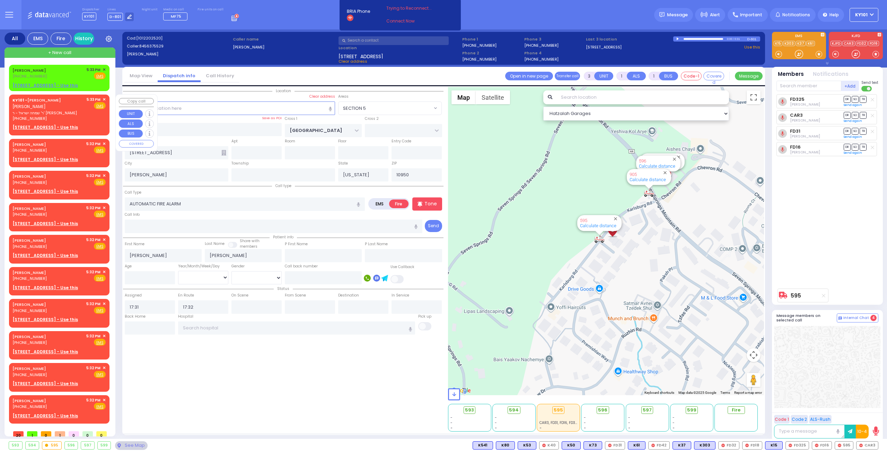
click at [103, 98] on span "✕" at bounding box center [104, 100] width 3 height 6
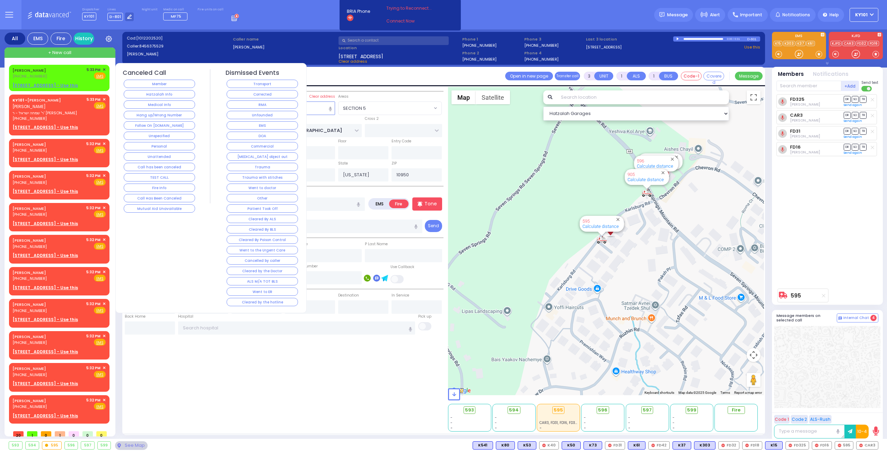
click at [103, 99] on span "✕" at bounding box center [104, 100] width 3 height 6
click at [168, 175] on button "TEST CALL" at bounding box center [159, 177] width 71 height 8
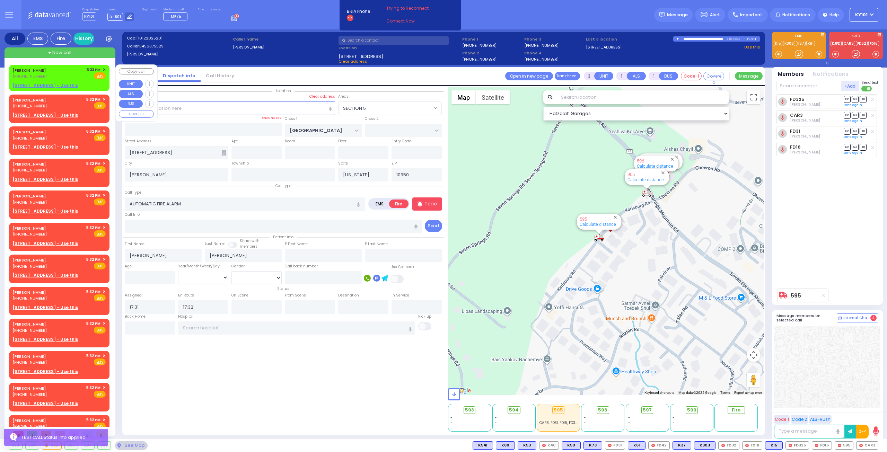
click at [103, 68] on span "✕" at bounding box center [104, 70] width 3 height 6
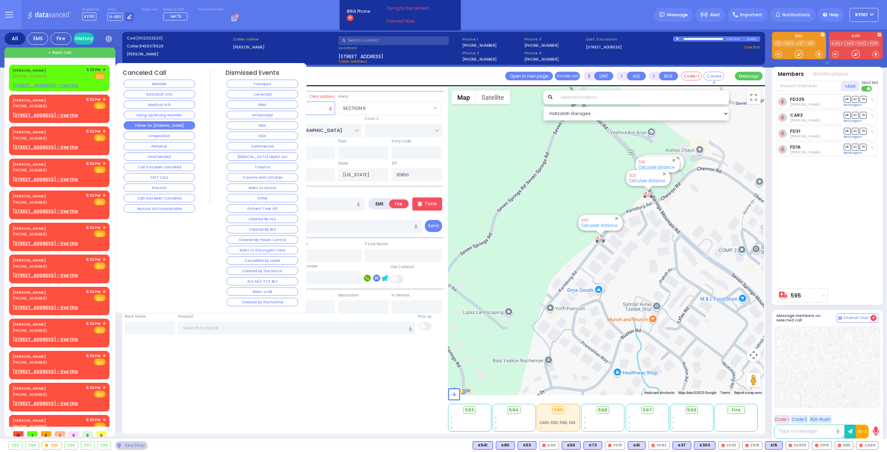
click at [158, 121] on button "Follow On [DOMAIN_NAME]" at bounding box center [159, 125] width 71 height 8
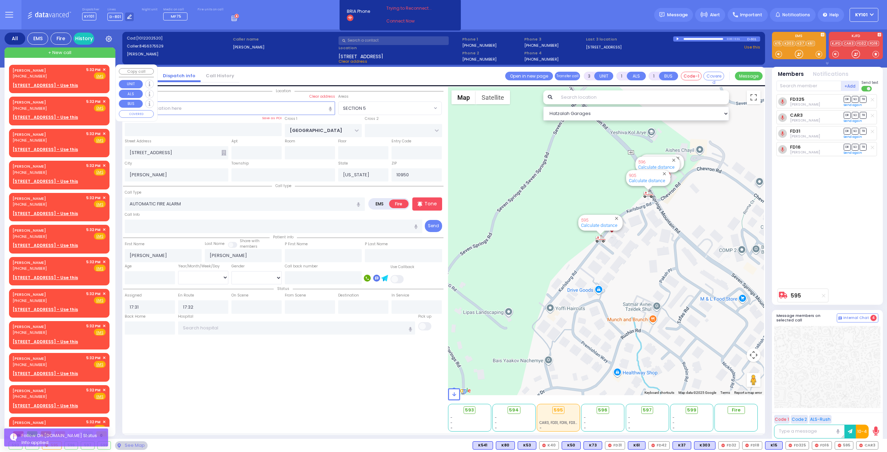
click at [103, 69] on span "✕" at bounding box center [104, 70] width 3 height 6
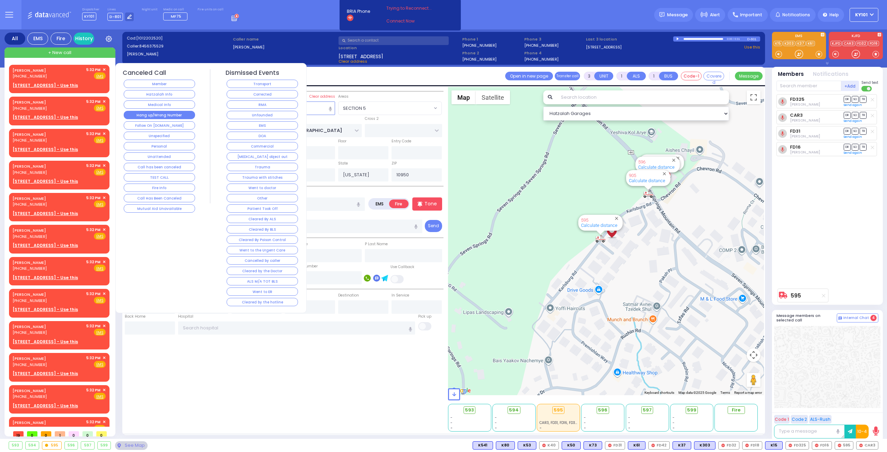
click at [164, 112] on button "Hang up/Wrong Number" at bounding box center [159, 115] width 71 height 8
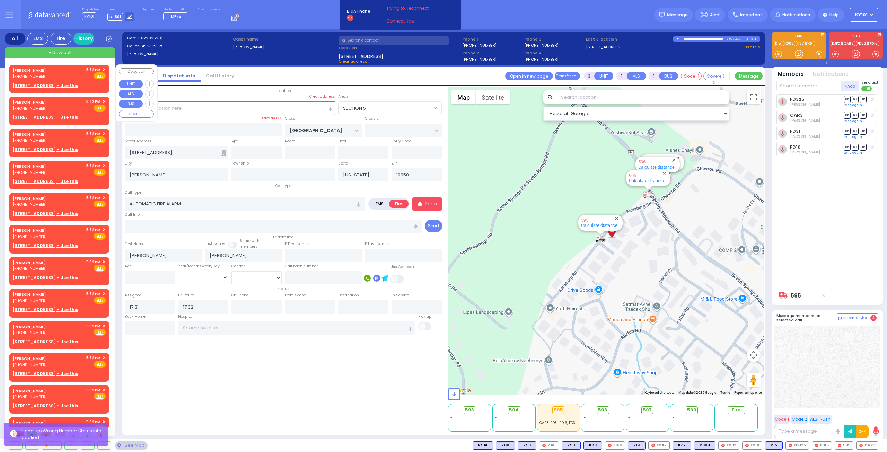
click at [103, 69] on span "✕" at bounding box center [104, 70] width 3 height 6
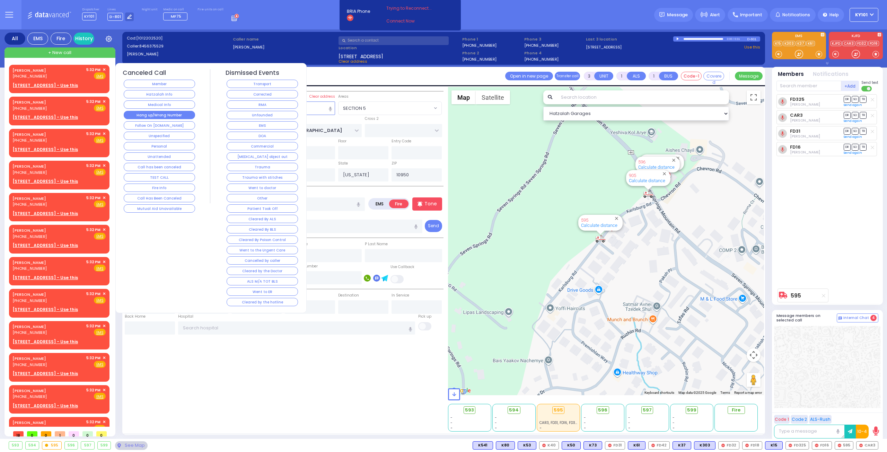
click at [158, 111] on button "Hang up/Wrong Number" at bounding box center [159, 115] width 71 height 8
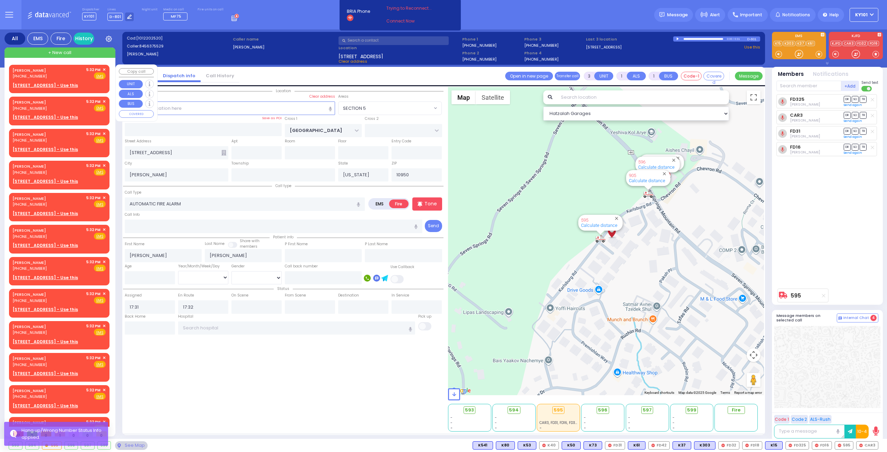
click at [103, 69] on span "✕" at bounding box center [104, 70] width 3 height 6
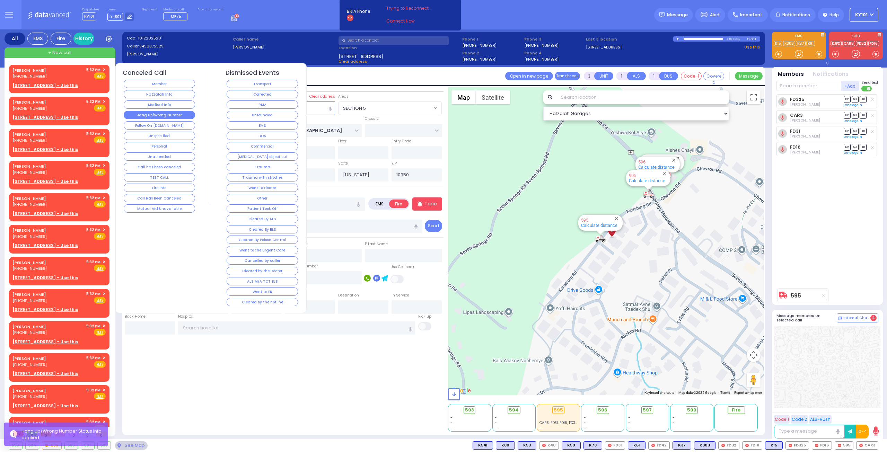
click at [146, 112] on button "Hang up/Wrong Number" at bounding box center [159, 115] width 71 height 8
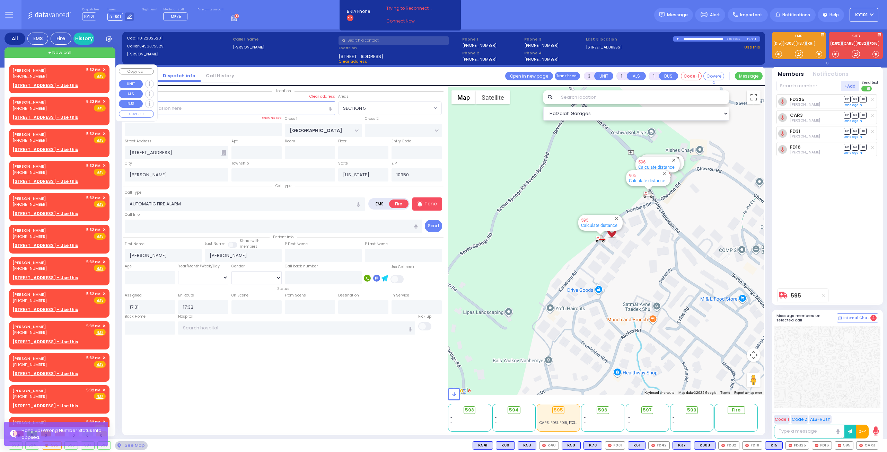
click at [103, 68] on span "✕" at bounding box center [104, 70] width 3 height 6
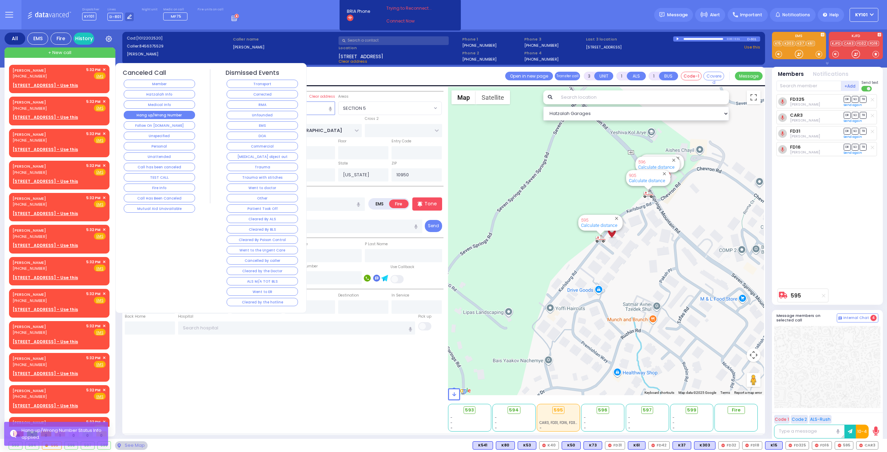
click at [155, 113] on button "Hang up/Wrong Number" at bounding box center [159, 115] width 71 height 8
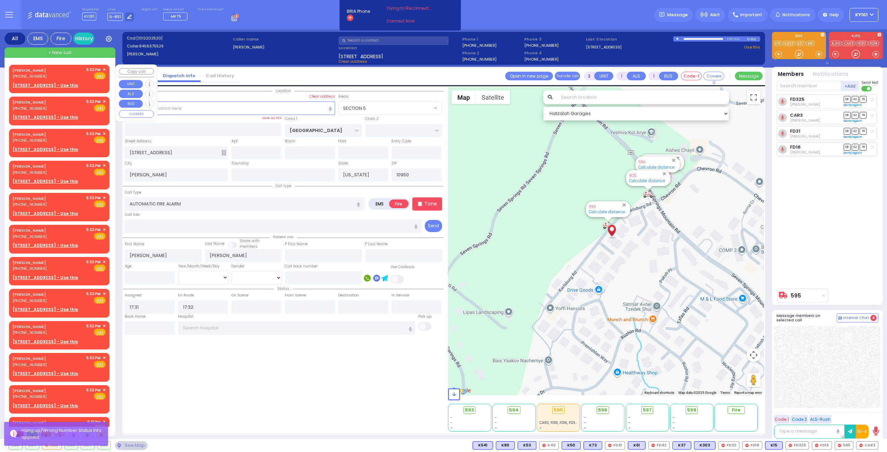
click at [103, 69] on span "✕" at bounding box center [104, 70] width 3 height 6
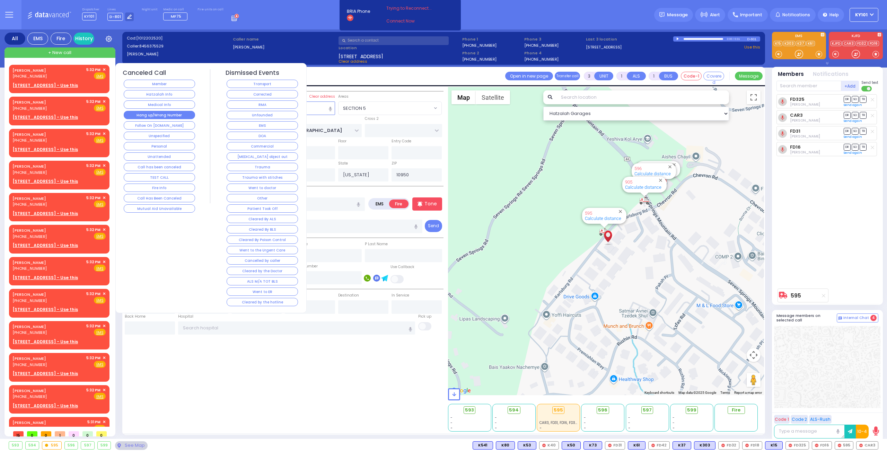
click at [164, 116] on button "Hang up/Wrong Number" at bounding box center [159, 115] width 71 height 8
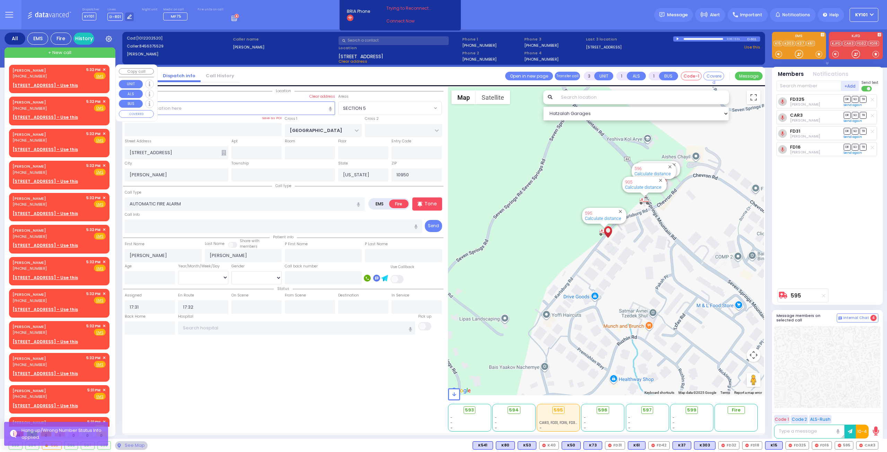
click at [103, 68] on span "✕" at bounding box center [104, 70] width 3 height 6
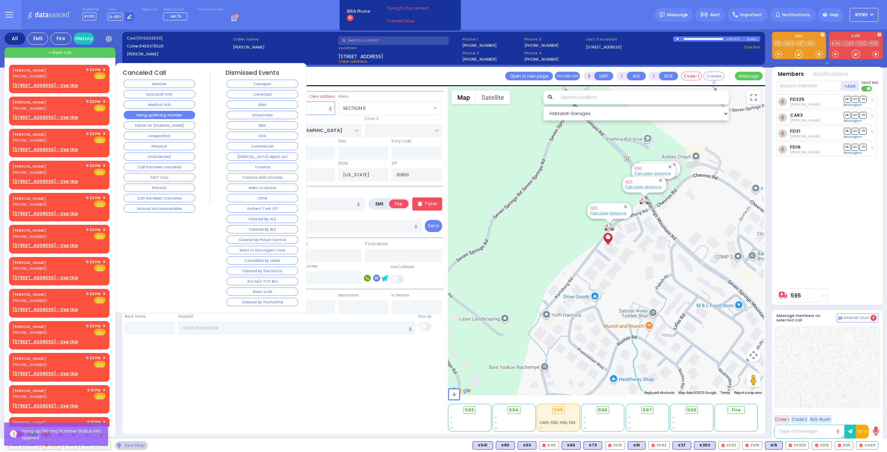
click at [161, 112] on button "Hang up/Wrong Number" at bounding box center [159, 115] width 71 height 8
click at [148, 112] on button "Hang up/Wrong Number" at bounding box center [159, 115] width 71 height 8
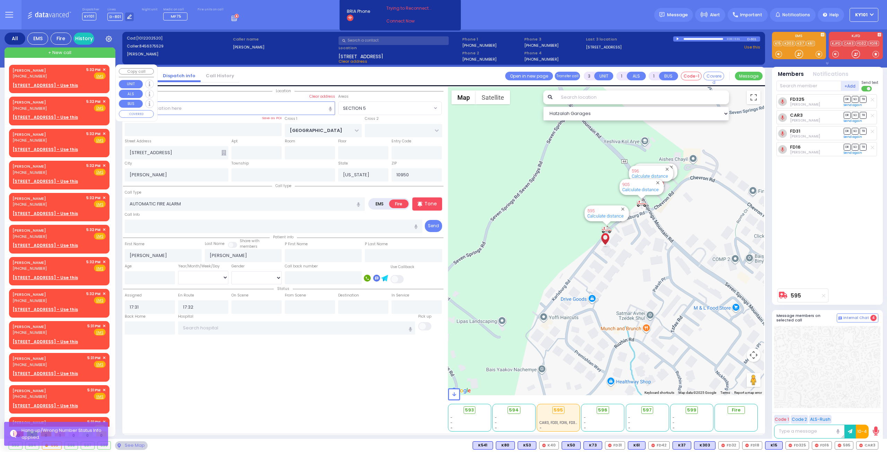
click at [103, 68] on span "✕" at bounding box center [104, 70] width 3 height 6
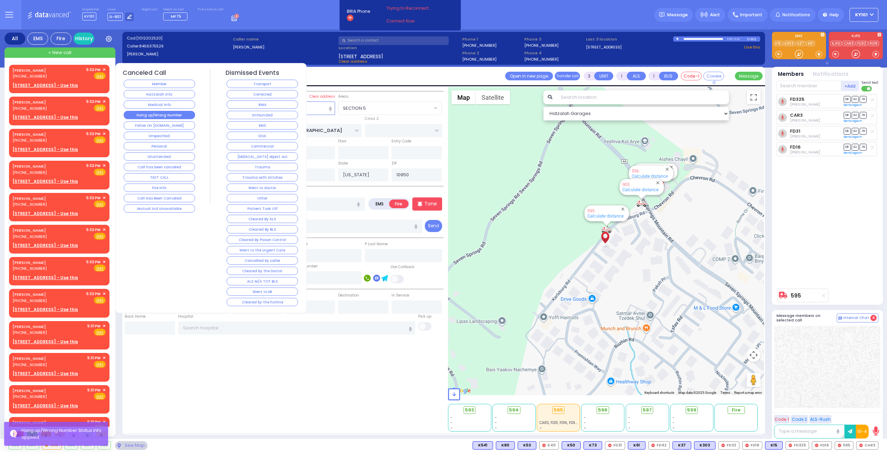
click at [167, 112] on button "Hang up/Wrong Number" at bounding box center [159, 115] width 71 height 8
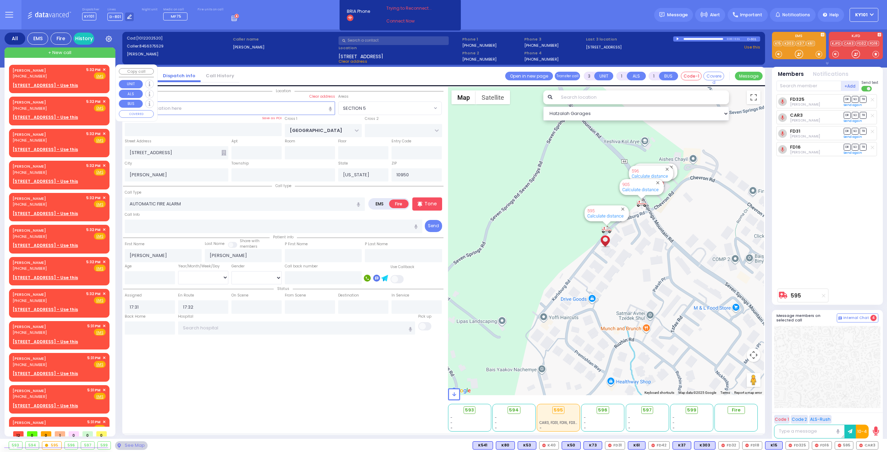
click at [103, 68] on span "✕" at bounding box center [104, 70] width 3 height 6
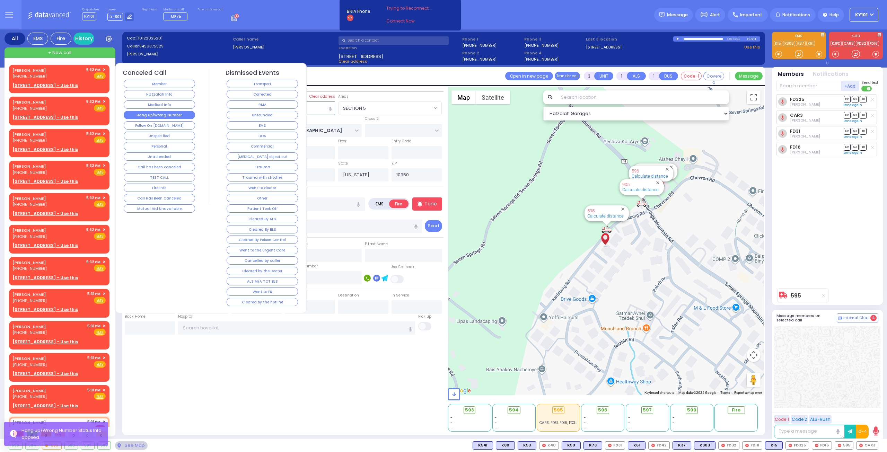
click at [143, 111] on button "Hang up/Wrong Number" at bounding box center [159, 115] width 71 height 8
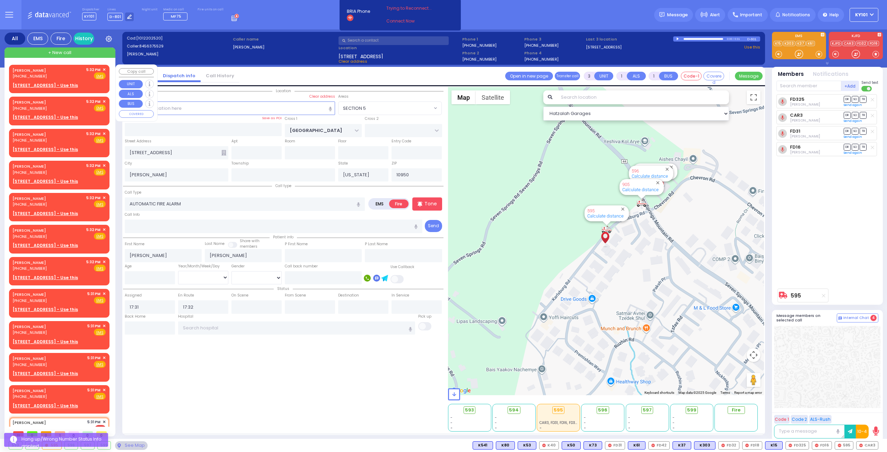
click at [103, 69] on span "✕" at bounding box center [104, 70] width 3 height 6
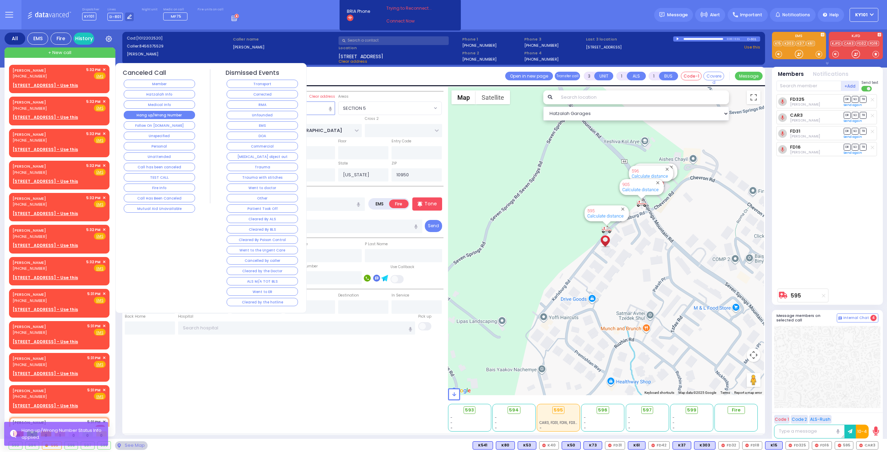
click at [157, 113] on button "Hang up/Wrong Number" at bounding box center [159, 115] width 71 height 8
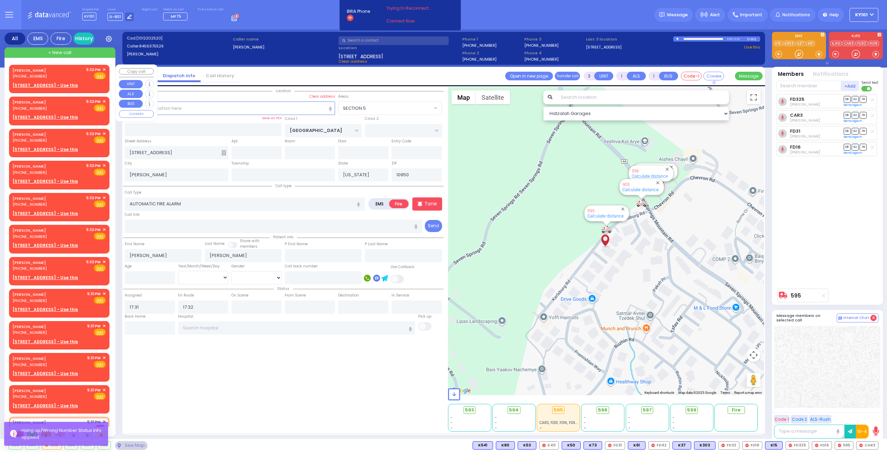
click at [103, 69] on span "✕" at bounding box center [104, 70] width 3 height 6
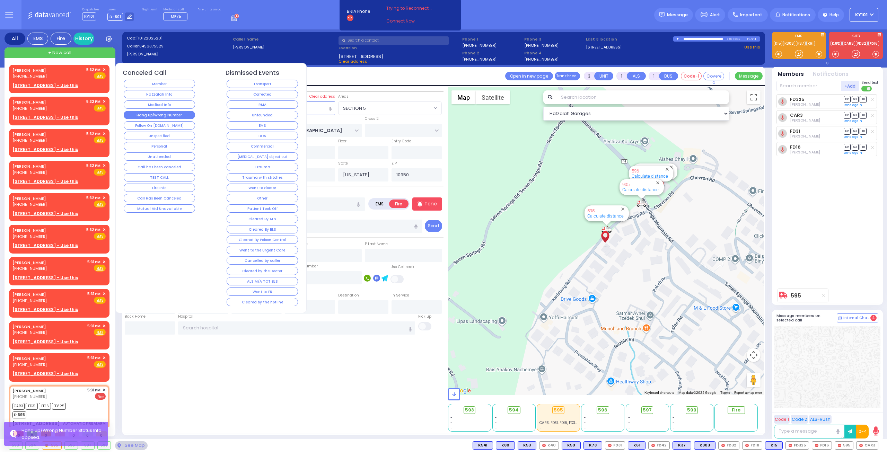
click at [149, 113] on button "Hang up/Wrong Number" at bounding box center [159, 115] width 71 height 8
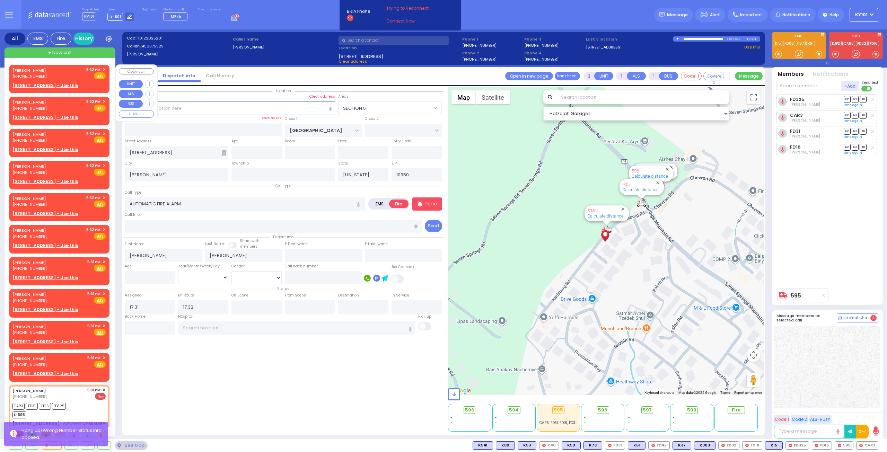
click at [103, 69] on span "✕" at bounding box center [104, 70] width 3 height 6
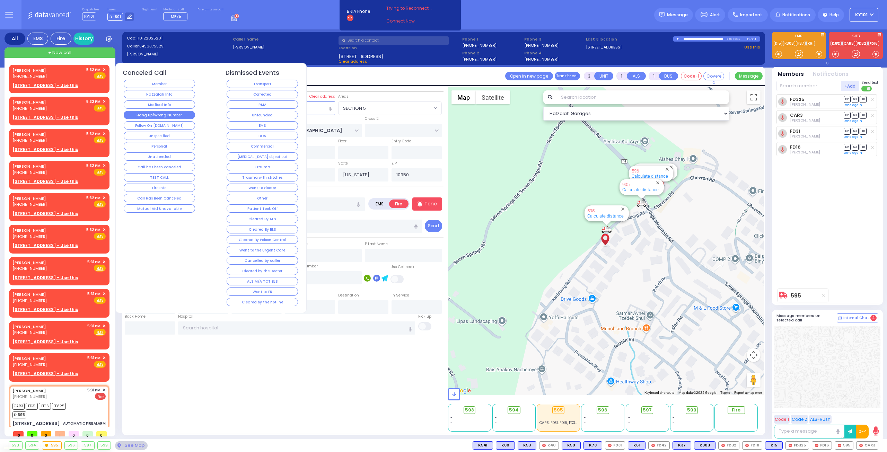
click at [158, 114] on button "Hang up/Wrong Number" at bounding box center [159, 115] width 71 height 8
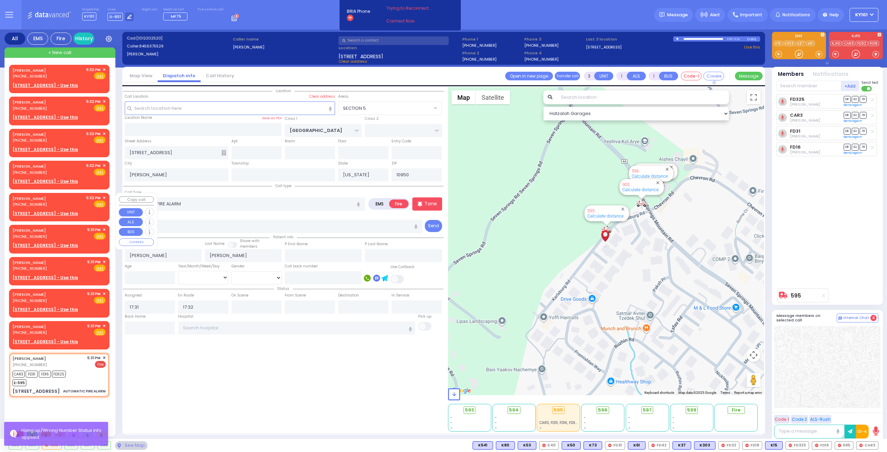
click at [103, 196] on span "✕" at bounding box center [104, 198] width 3 height 6
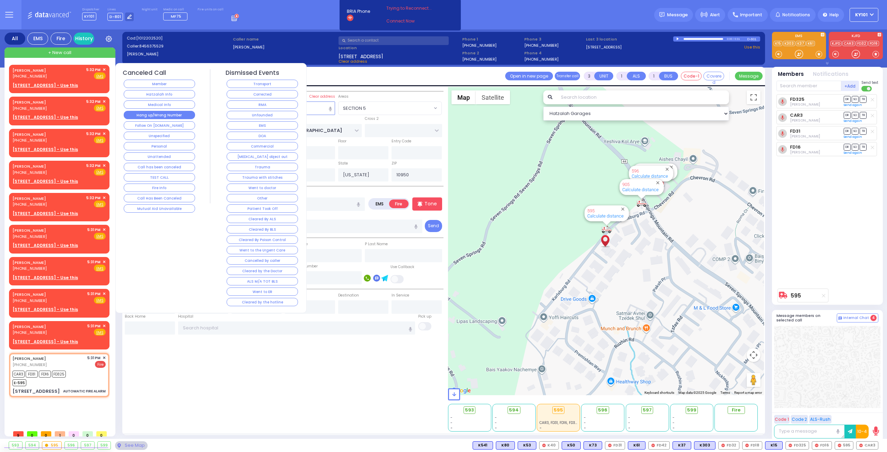
click at [169, 114] on button "Hang up/Wrong Number" at bounding box center [159, 115] width 71 height 8
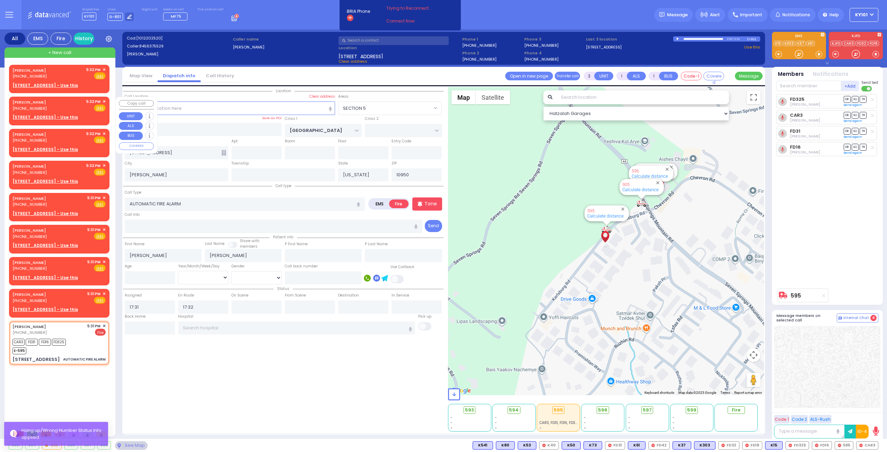
click at [103, 100] on span "✕" at bounding box center [104, 102] width 3 height 6
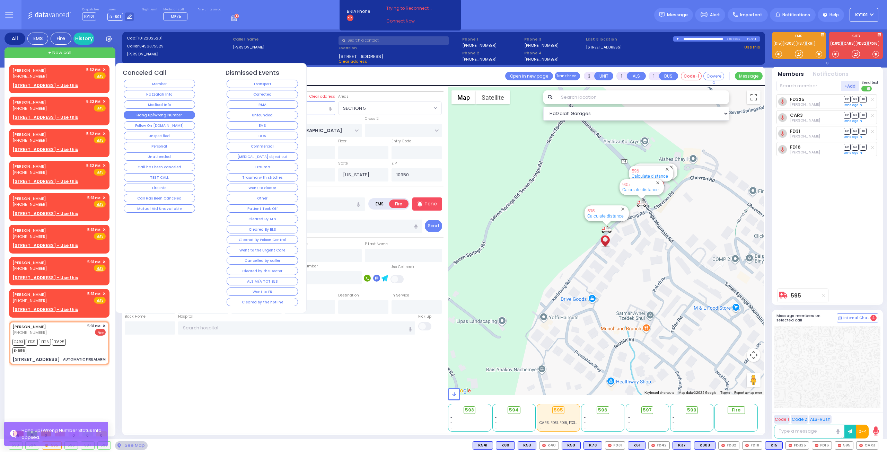
click at [158, 113] on button "Hang up/Wrong Number" at bounding box center [159, 115] width 71 height 8
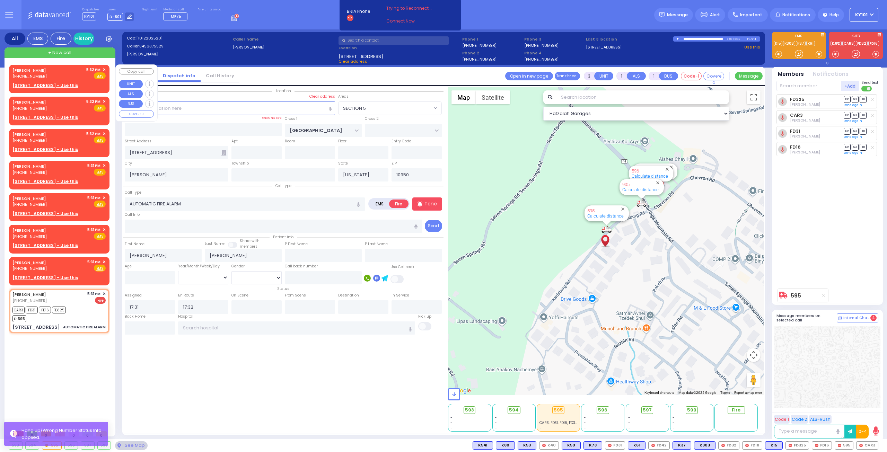
click at [104, 69] on span "✕" at bounding box center [104, 70] width 3 height 6
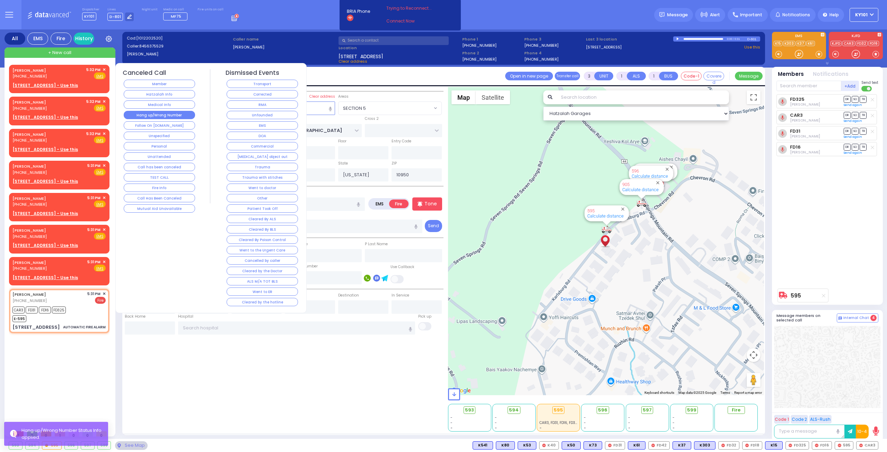
click at [162, 111] on button "Hang up/Wrong Number" at bounding box center [159, 115] width 71 height 8
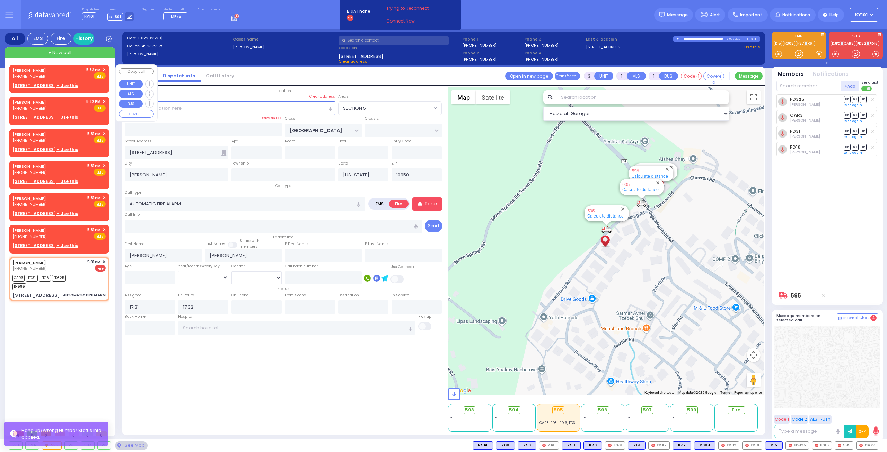
click at [104, 68] on span "✕" at bounding box center [104, 70] width 3 height 6
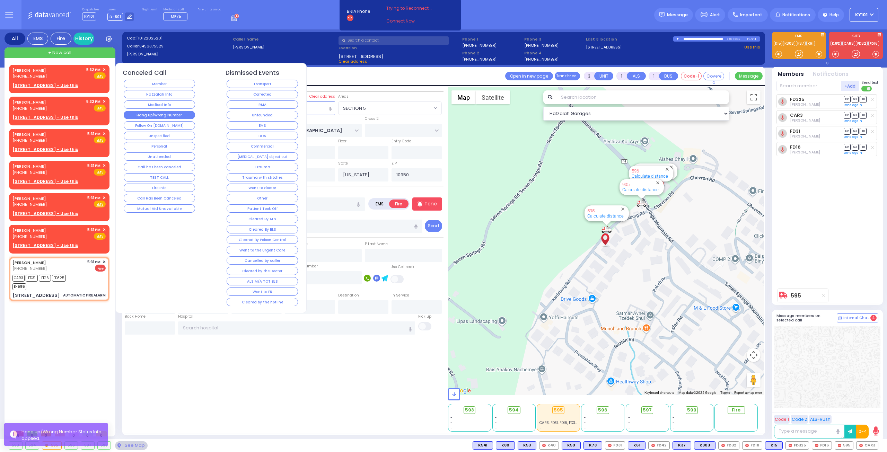
click at [158, 112] on button "Hang up/Wrong Number" at bounding box center [159, 115] width 71 height 8
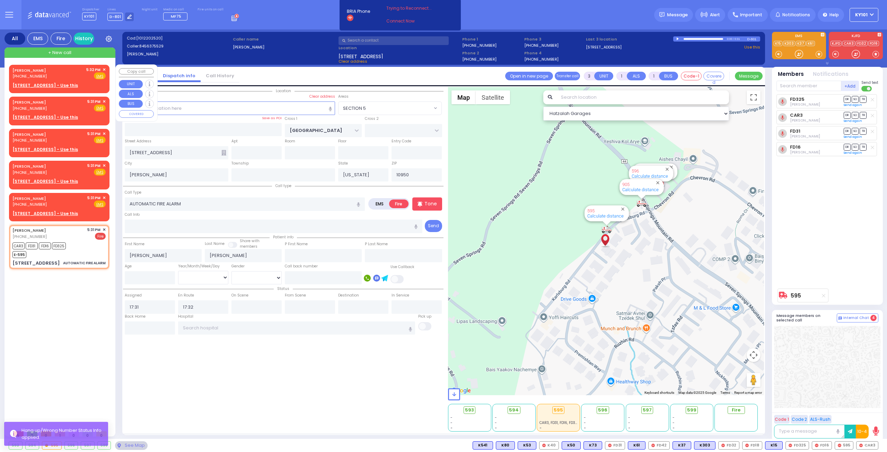
click at [104, 70] on span "✕" at bounding box center [104, 70] width 3 height 6
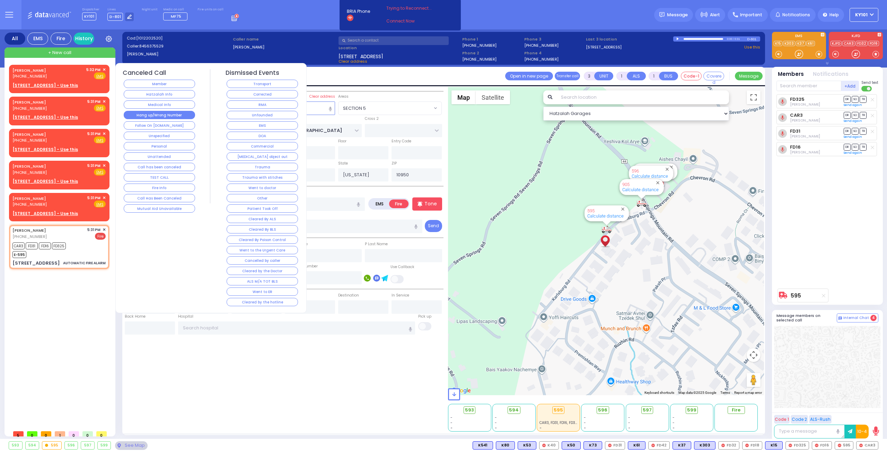
click at [161, 112] on button "Hang up/Wrong Number" at bounding box center [159, 115] width 71 height 8
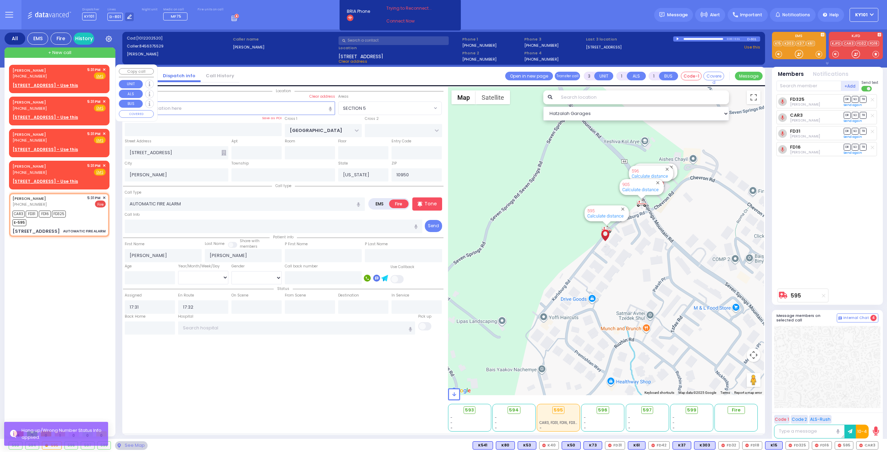
click at [105, 69] on span "✕" at bounding box center [104, 70] width 3 height 6
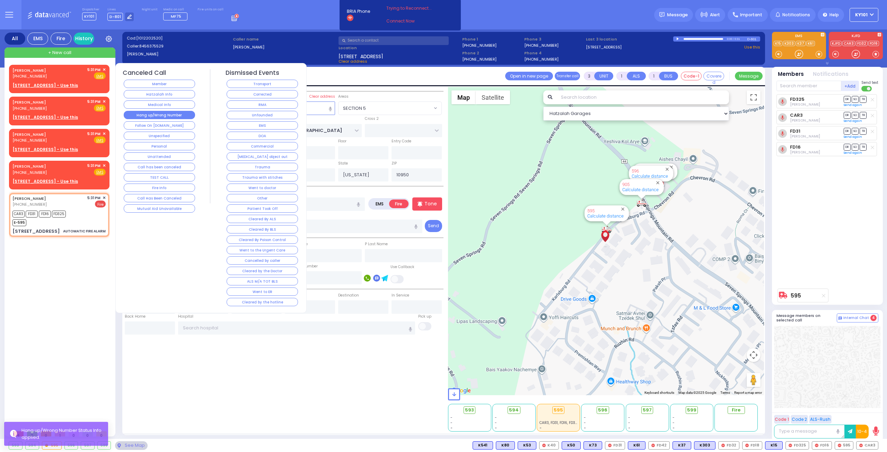
click at [165, 114] on button "Hang up/Wrong Number" at bounding box center [159, 115] width 71 height 8
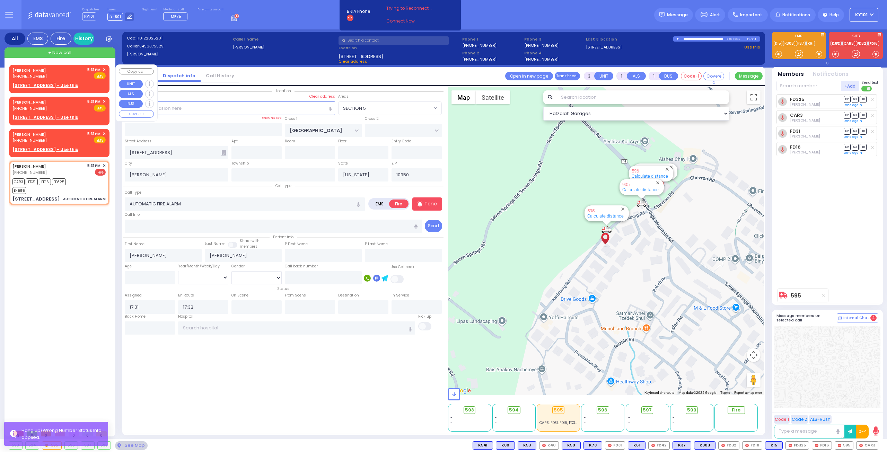
click at [105, 68] on span "✕" at bounding box center [104, 70] width 3 height 6
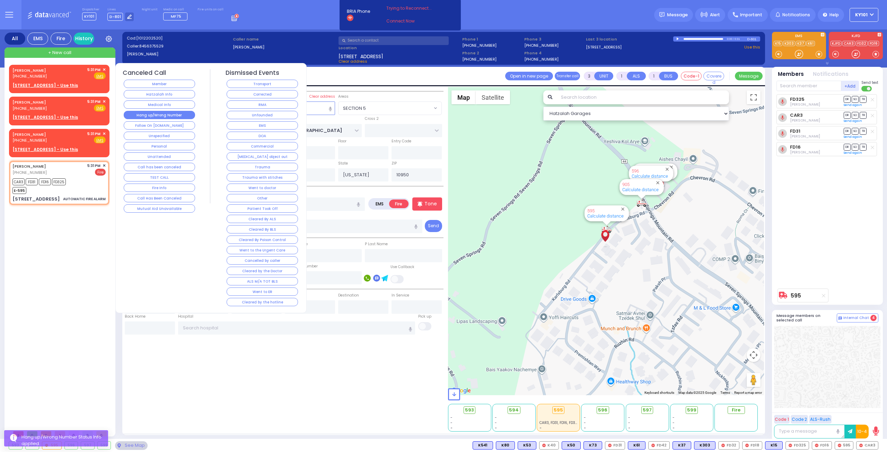
click at [161, 112] on button "Hang up/Wrong Number" at bounding box center [159, 115] width 71 height 8
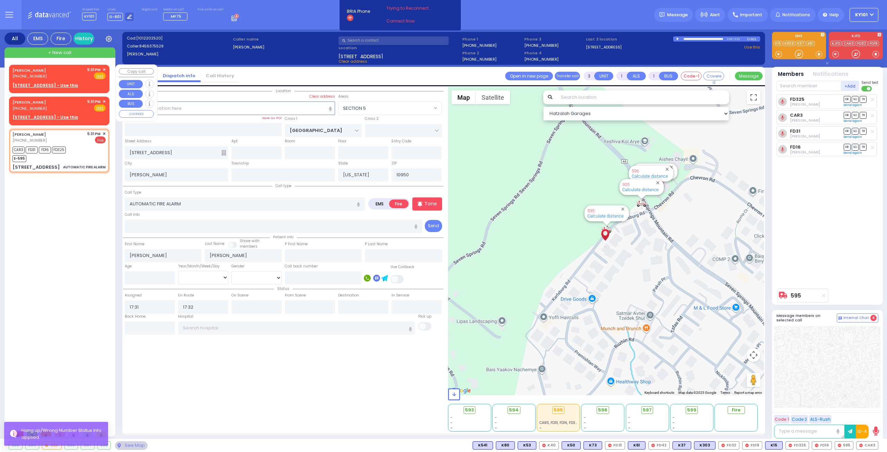
click at [104, 69] on span "✕" at bounding box center [104, 70] width 3 height 6
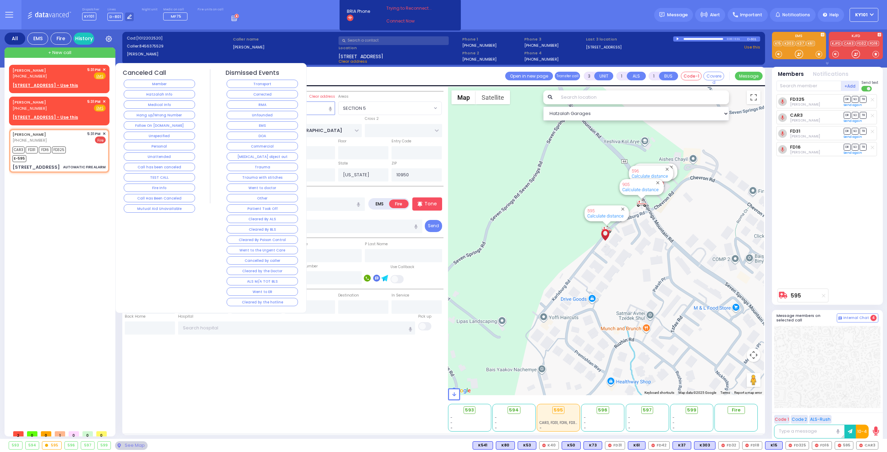
click at [161, 112] on button "Hang up/Wrong Number" at bounding box center [159, 115] width 71 height 8
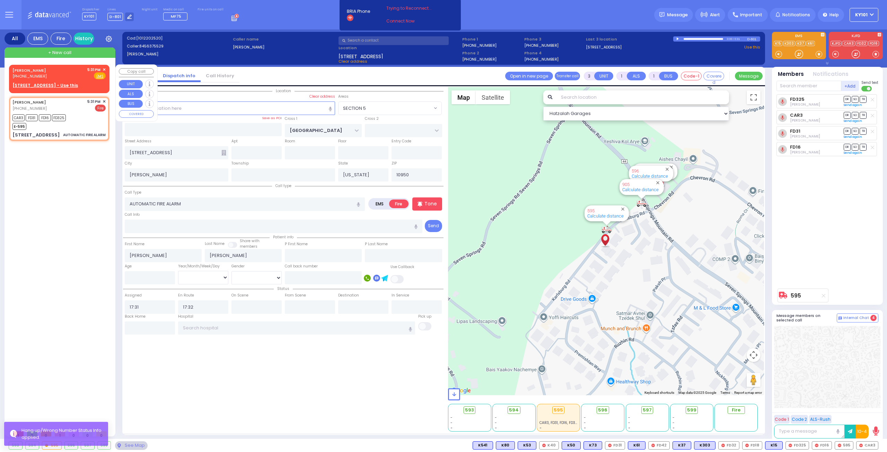
click at [105, 68] on span "✕" at bounding box center [104, 70] width 3 height 6
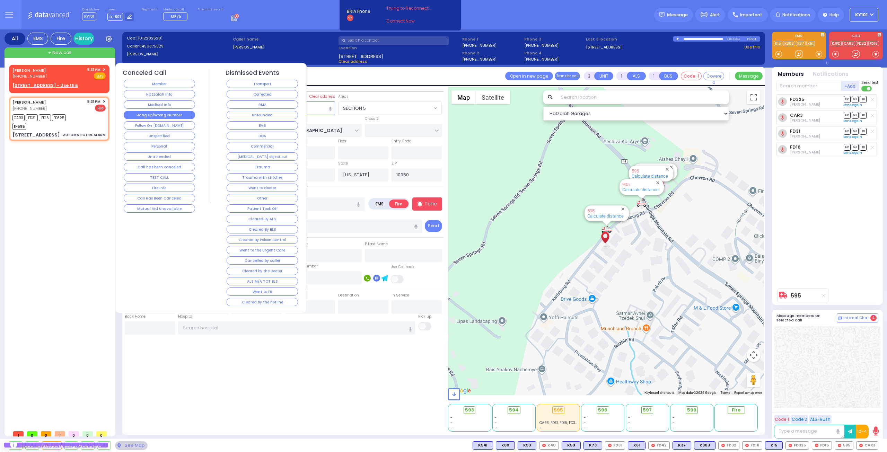
click at [171, 111] on button "Hang up/Wrong Number" at bounding box center [159, 115] width 71 height 8
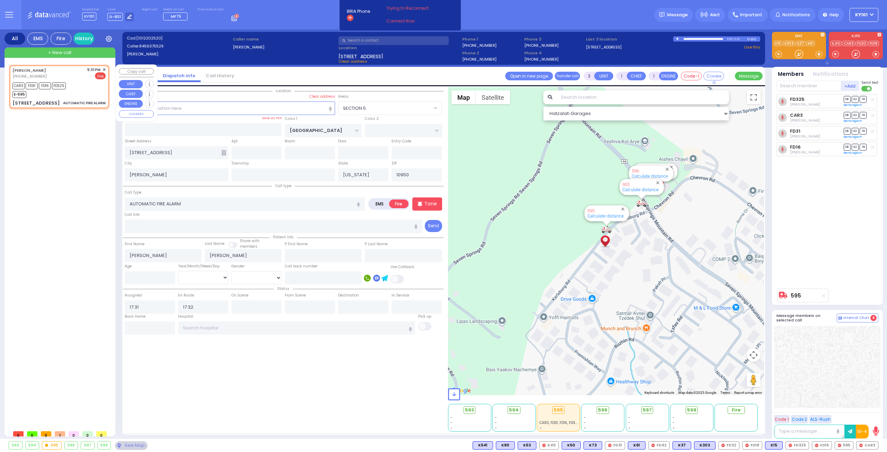
click at [105, 70] on span "✕" at bounding box center [104, 70] width 3 height 6
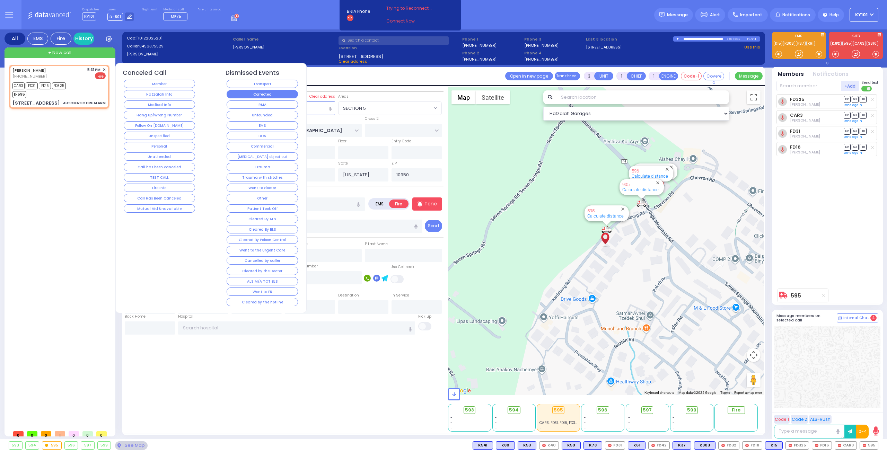
click at [253, 91] on button "Corrected" at bounding box center [262, 94] width 71 height 8
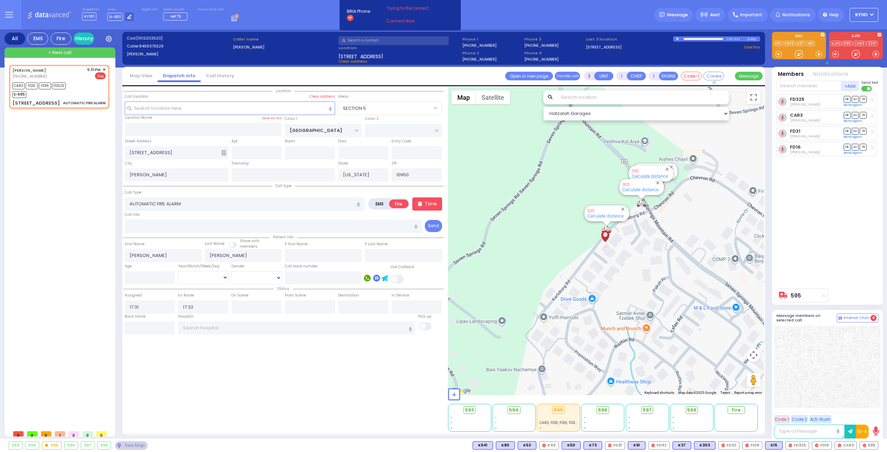
select select
radio input "true"
select select
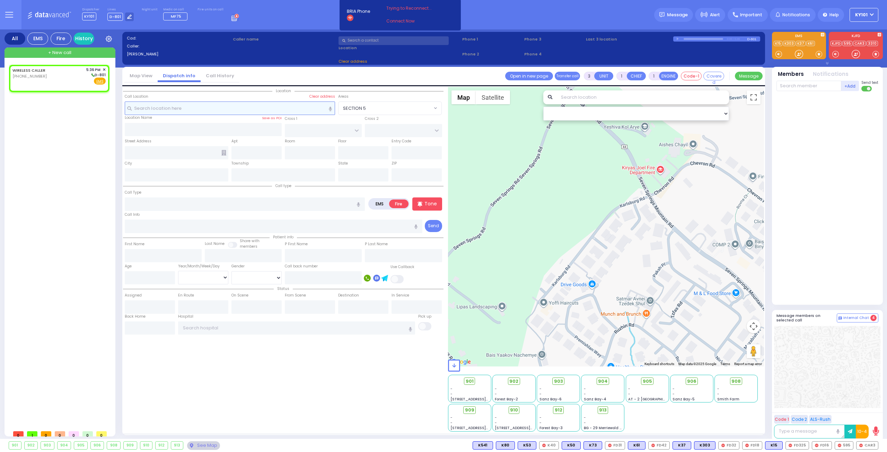
type input "2"
select select
radio input "true"
select select
type input "17:36"
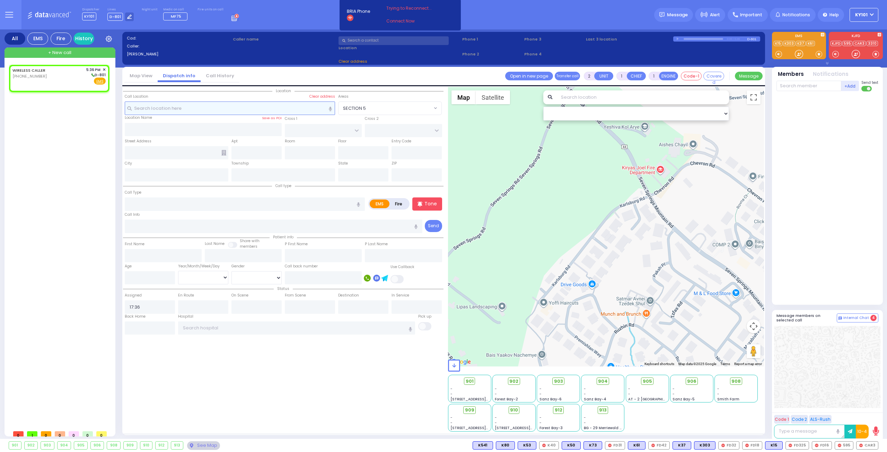
select select "Hatzalah Garages"
select select
radio input "true"
select select
select select "Hatzalah Garages"
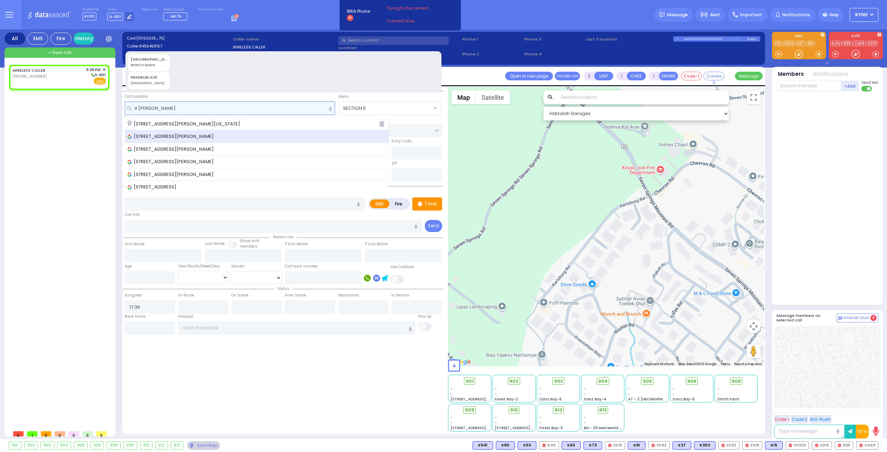
type input "4 fran"
click at [216, 137] on span "4 Frankfurt Road, Kiryas Joel, NY, USA" at bounding box center [171, 136] width 89 height 7
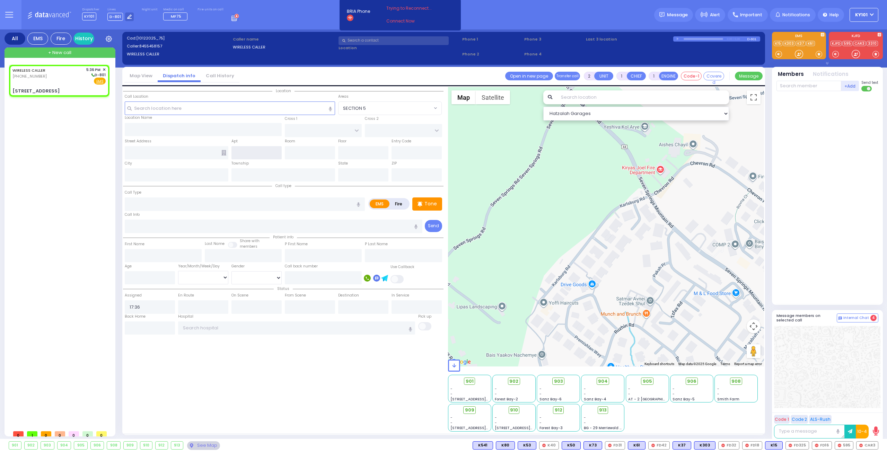
click at [263, 148] on input "text" at bounding box center [256, 152] width 50 height 13
select select
radio input "true"
select select
type input "[GEOGRAPHIC_DATA]"
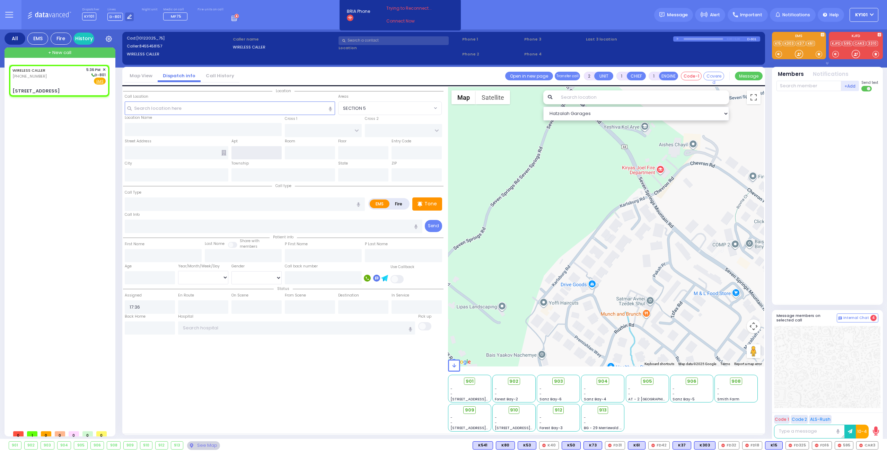
type input "DINEV RD"
type input "4 Frankfurt Rd"
type input "[PERSON_NAME]"
type input "[US_STATE]"
type input "10950"
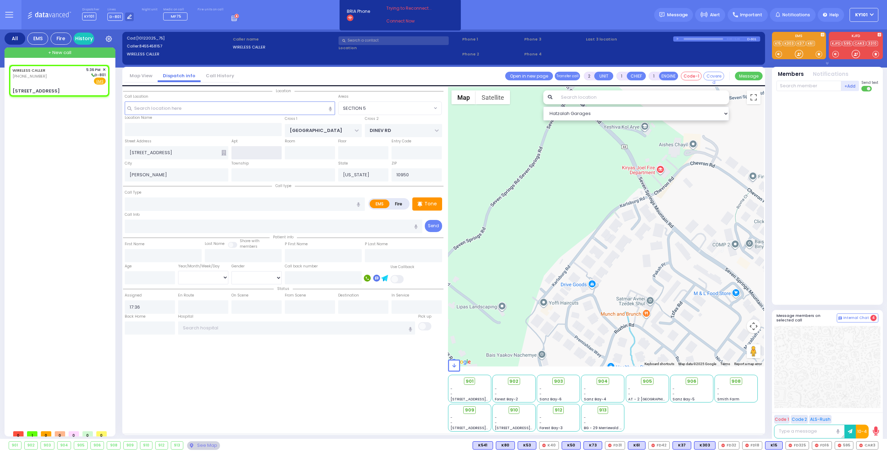
select select "Hatzalah Garages"
select select "BEIRECH MOSHE"
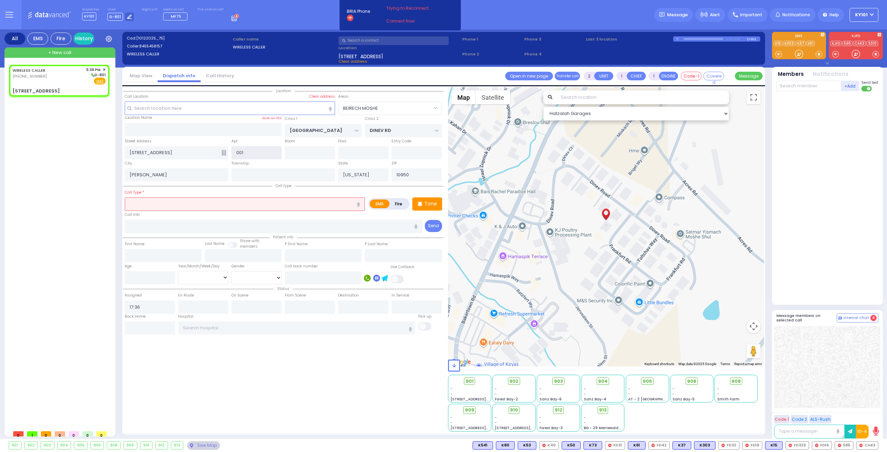
type input "001"
click at [188, 206] on input "text" at bounding box center [245, 203] width 240 height 13
type input "bl"
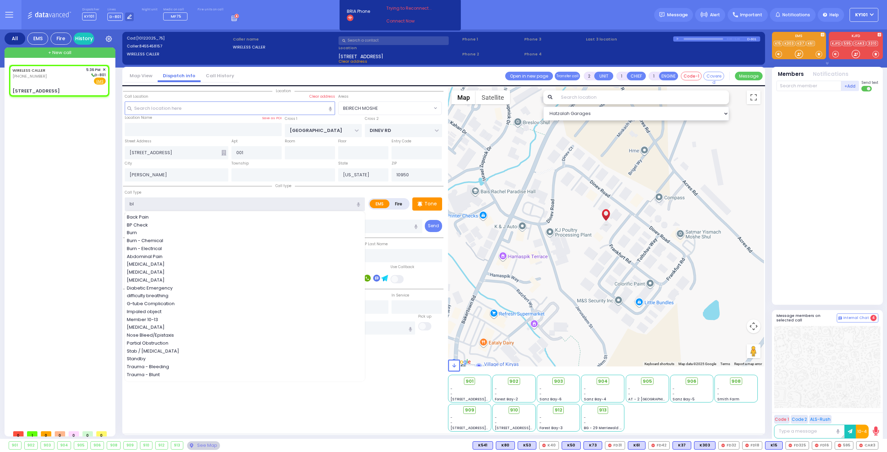
select select
radio input "true"
select select
select select "Hatzalah Garages"
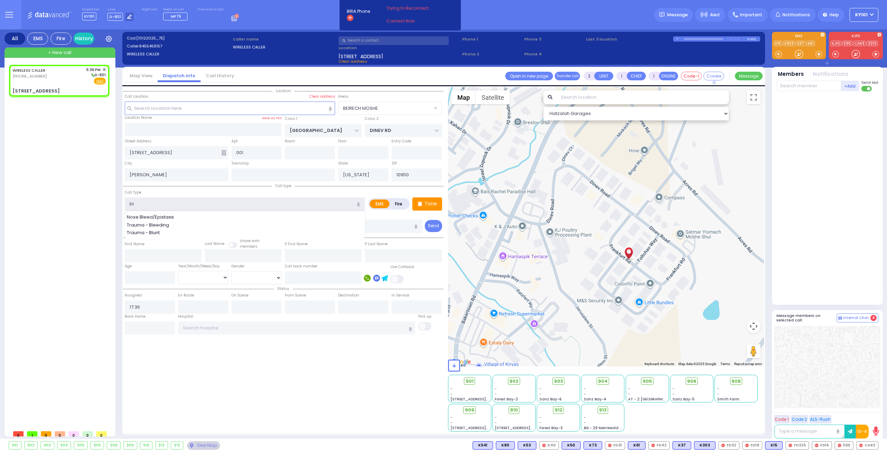
select select "BEIRECH MOSHE"
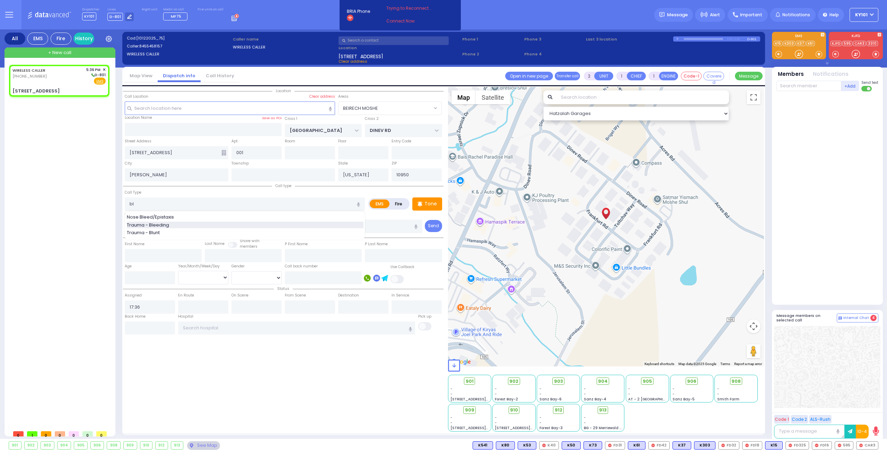
click at [190, 222] on div "Trauma - Bleeding" at bounding box center [245, 225] width 237 height 7
type input "Trauma - Bleeding"
click at [210, 189] on div "Call Type Trauma - Bleeding Trauma - Bleeding" at bounding box center [245, 200] width 240 height 22
select select
radio input "true"
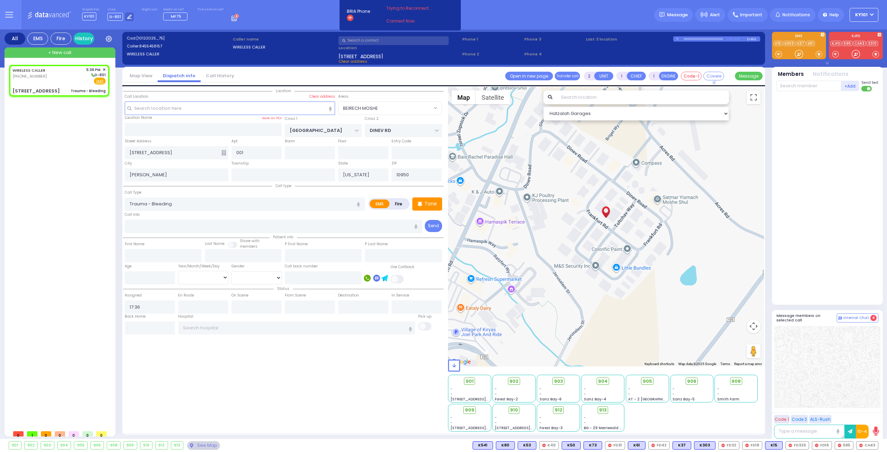
select select
select select "Hatzalah Garages"
select select "BEIRECH MOSHE"
select select
radio input "true"
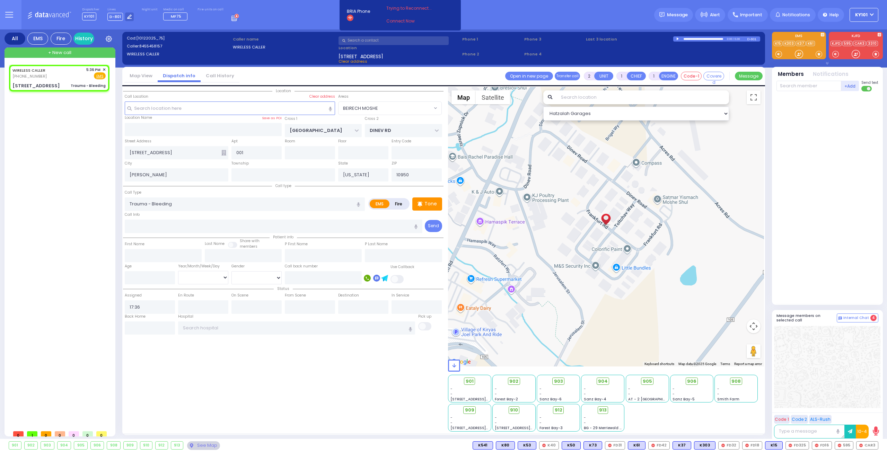
select select
select select "Hatzalah Garages"
select select "BEIRECH MOSHE"
click at [867, 445] on span "K62" at bounding box center [869, 446] width 18 height 8
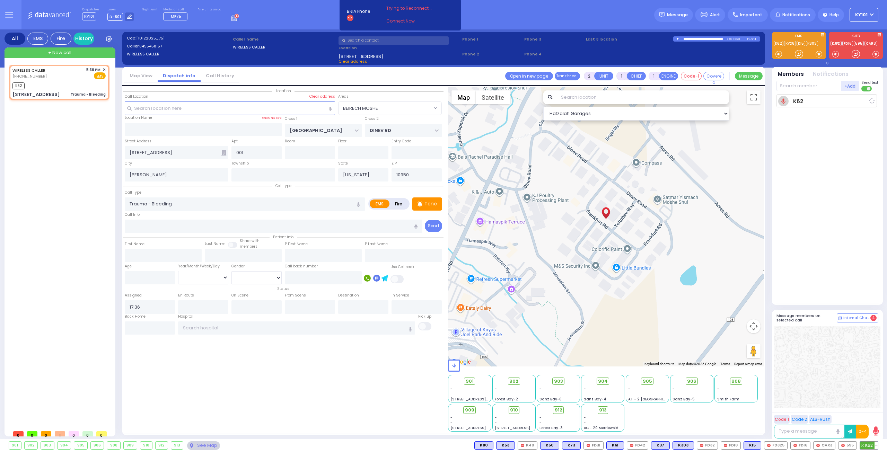
select select
radio input "true"
select select
type input "17:37"
select select "Hatzalah Garages"
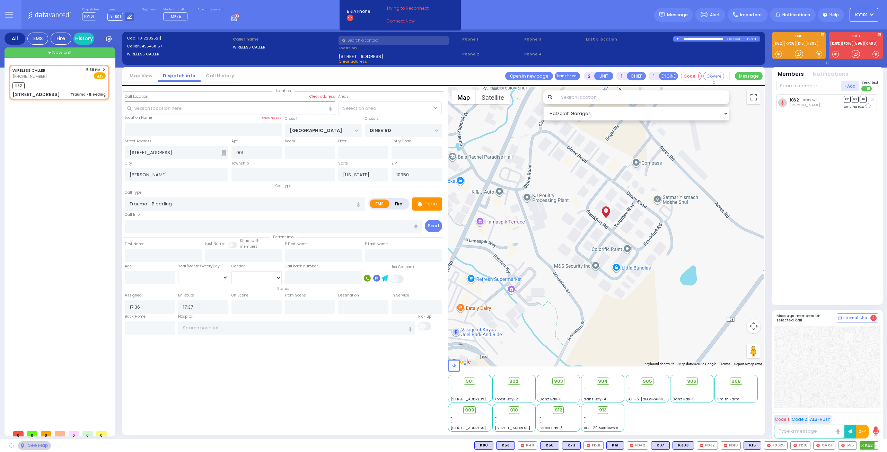
select select "BEIRECH MOSHE"
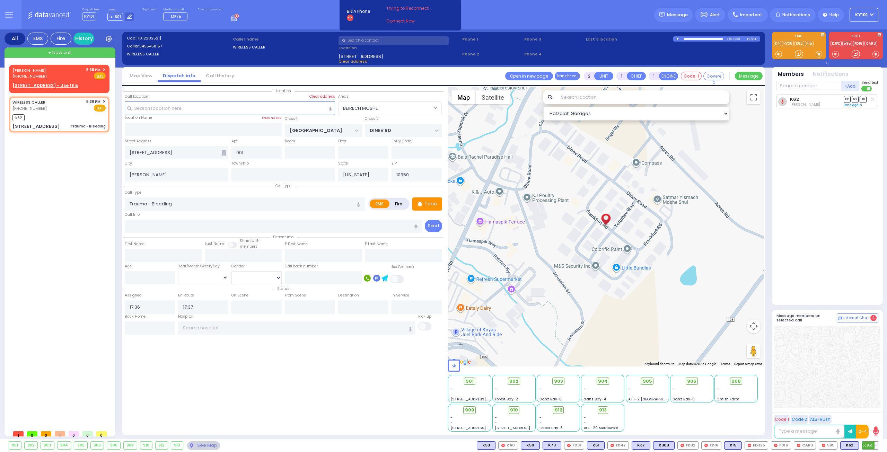
click at [867, 446] on span "K4" at bounding box center [870, 446] width 16 height 8
select select
radio input "true"
select select
select select "Hatzalah Garages"
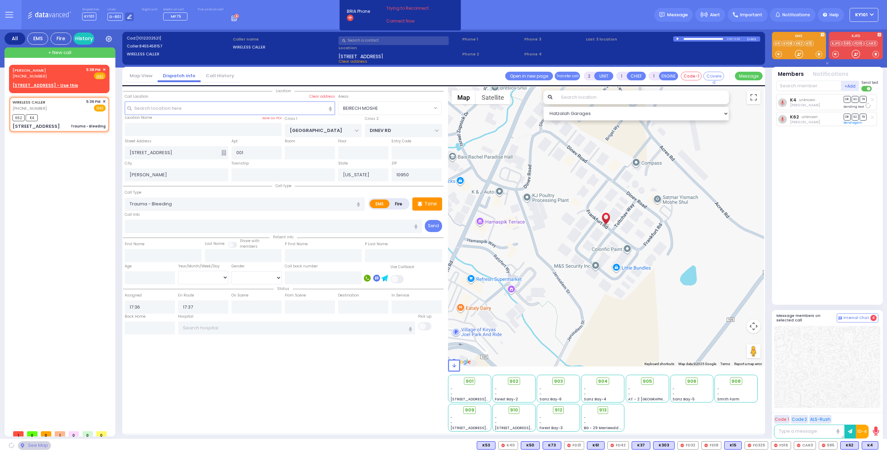
select select "BEIRECH MOSHE"
click at [63, 74] on div "AVRUM MENDLOWITZ (917) 620-7349 5:38 PM ✕ Fire EMS" at bounding box center [58, 73] width 93 height 13
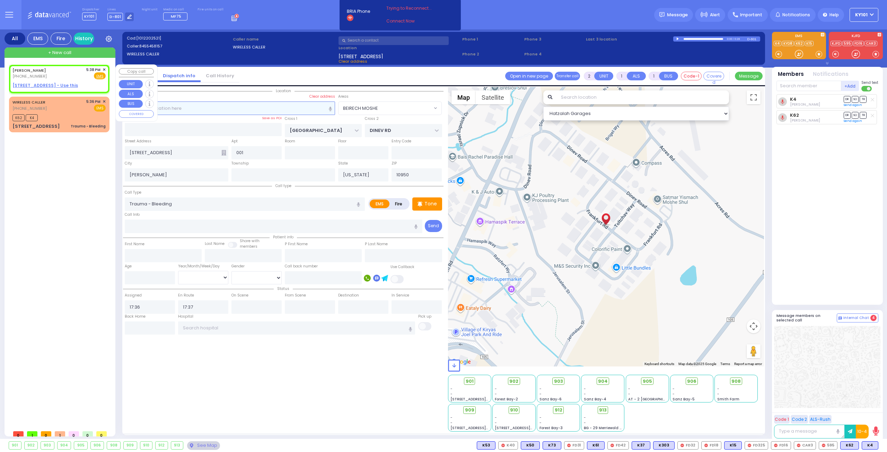
select select
radio input "true"
type input "AVRUM"
type input "MENDLOWITZ"
select select
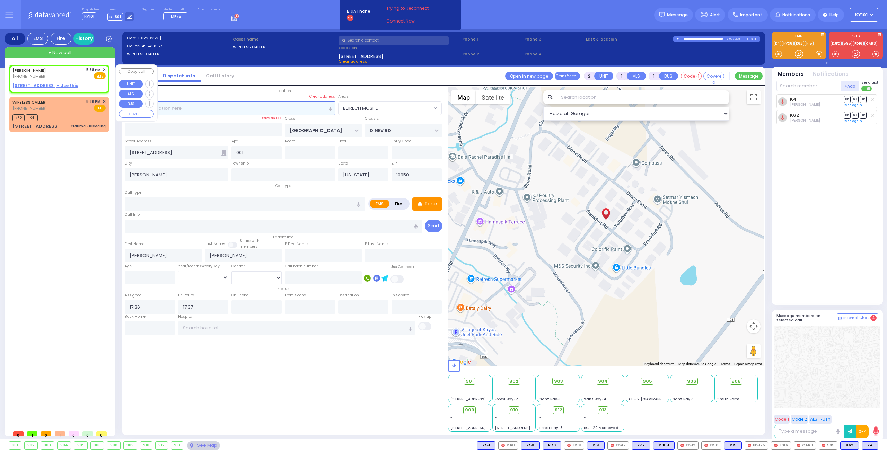
type input "17:38"
select select "Hatzalah Garages"
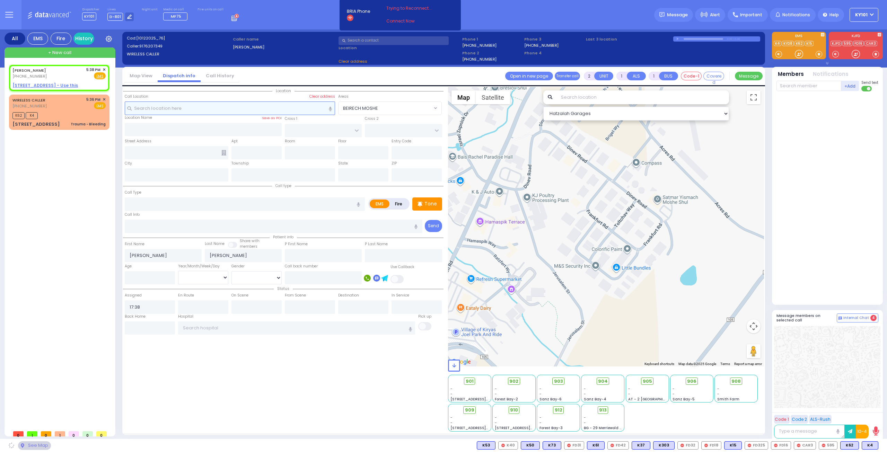
select select
radio input "true"
select select
select select "Hatzalah Garages"
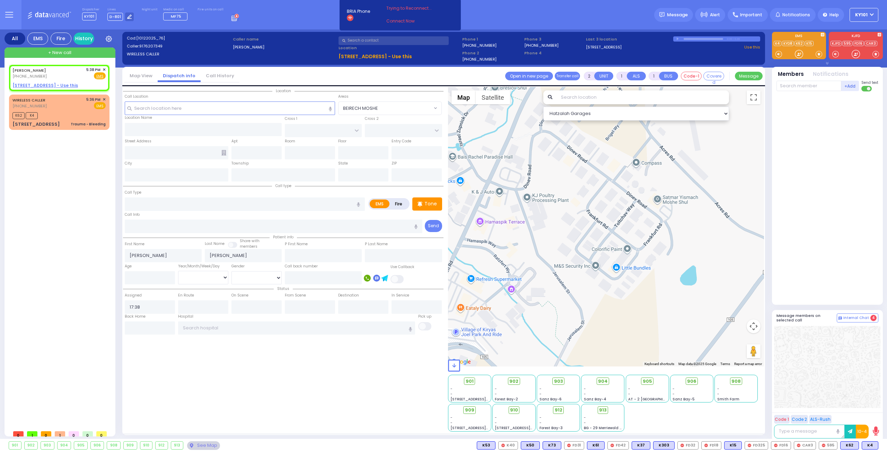
click at [224, 75] on link "Call History" at bounding box center [220, 75] width 39 height 7
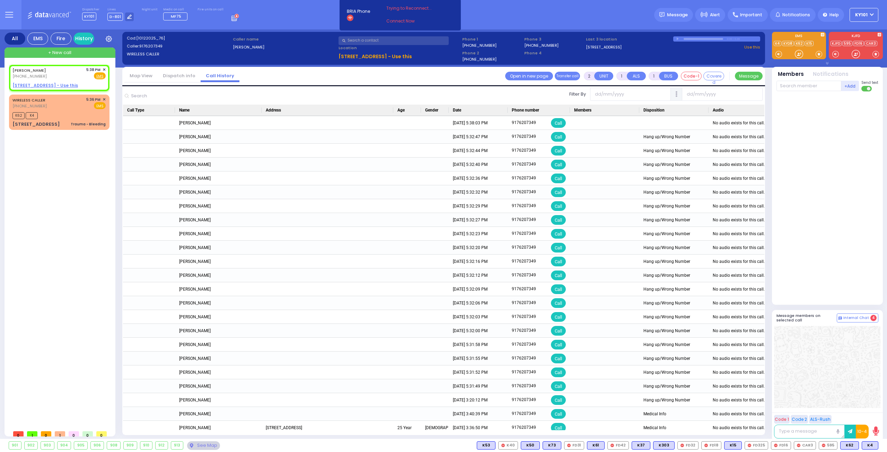
drag, startPoint x: 181, startPoint y: 75, endPoint x: 177, endPoint y: 69, distance: 7.2
click at [181, 75] on link "Dispatch info" at bounding box center [179, 75] width 43 height 7
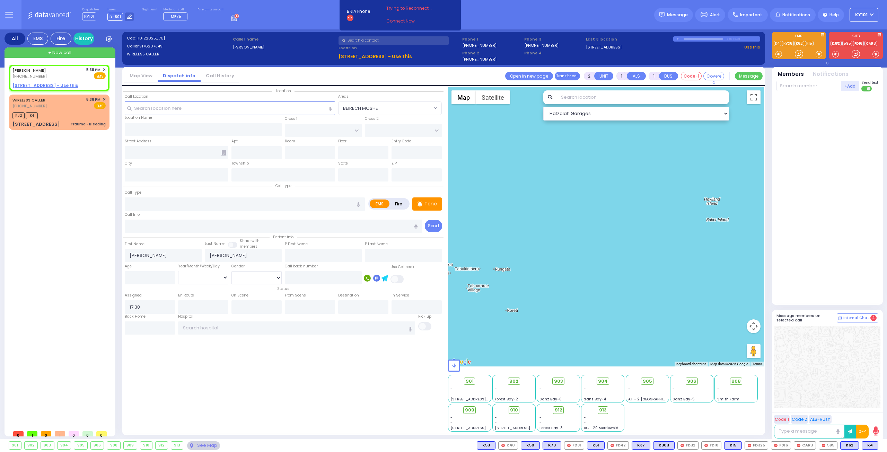
click at [217, 78] on link "Call History" at bounding box center [220, 75] width 39 height 7
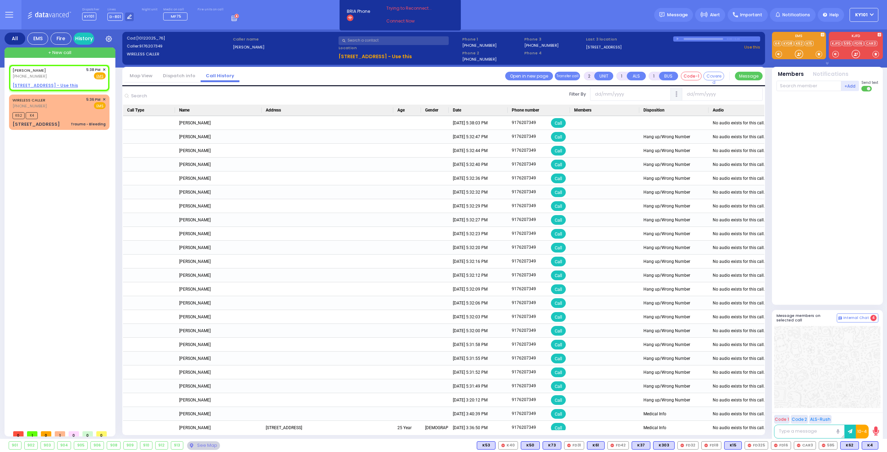
click at [180, 73] on link "Dispatch info" at bounding box center [179, 75] width 43 height 7
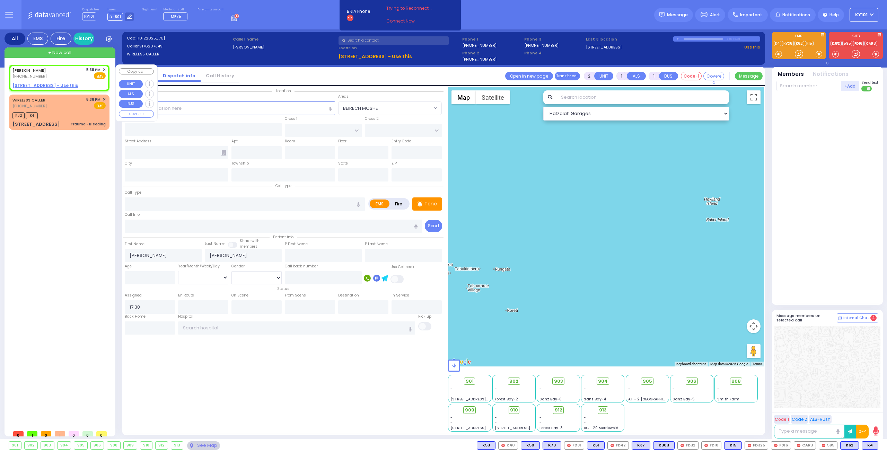
click at [104, 70] on span "✕" at bounding box center [104, 70] width 3 height 6
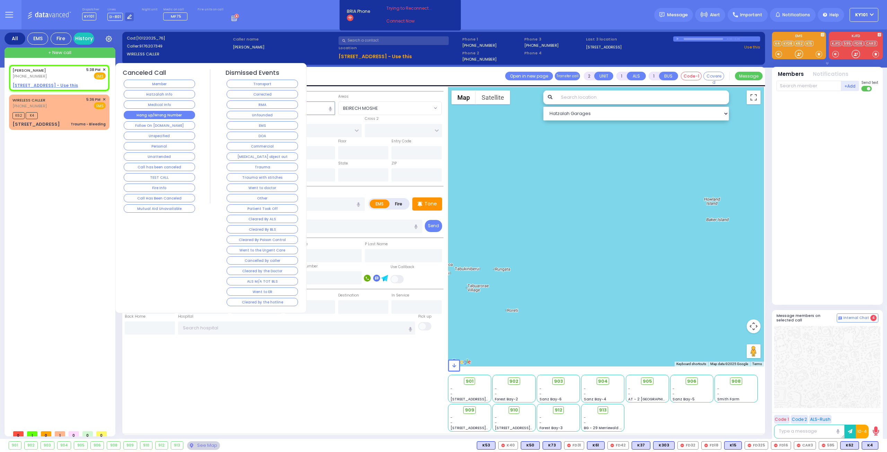
click at [182, 112] on button "Hang up/Wrong Number" at bounding box center [159, 115] width 71 height 8
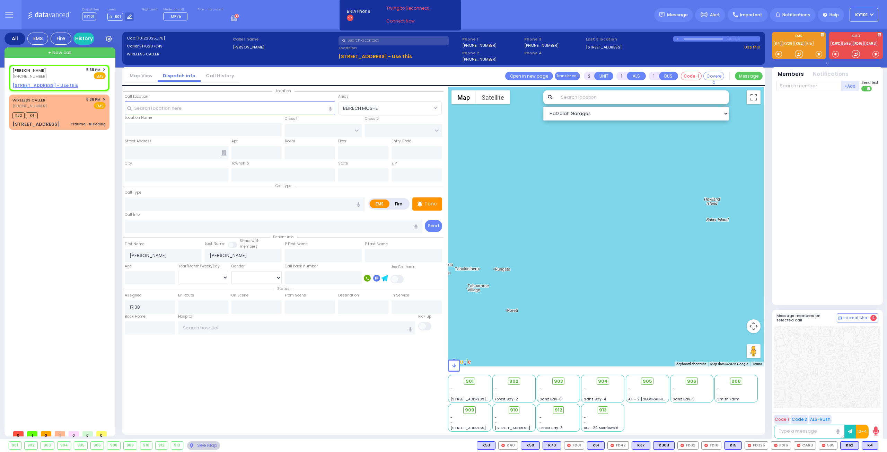
select select
radio input "true"
select select
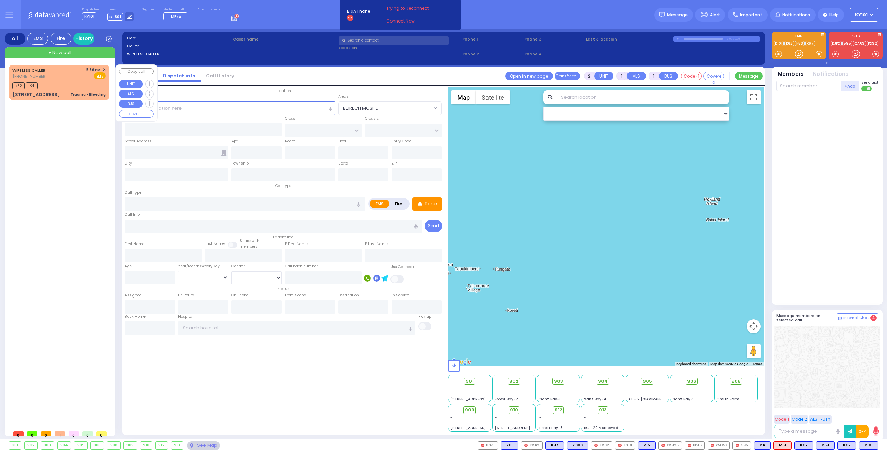
click at [105, 69] on span "✕" at bounding box center [104, 70] width 3 height 6
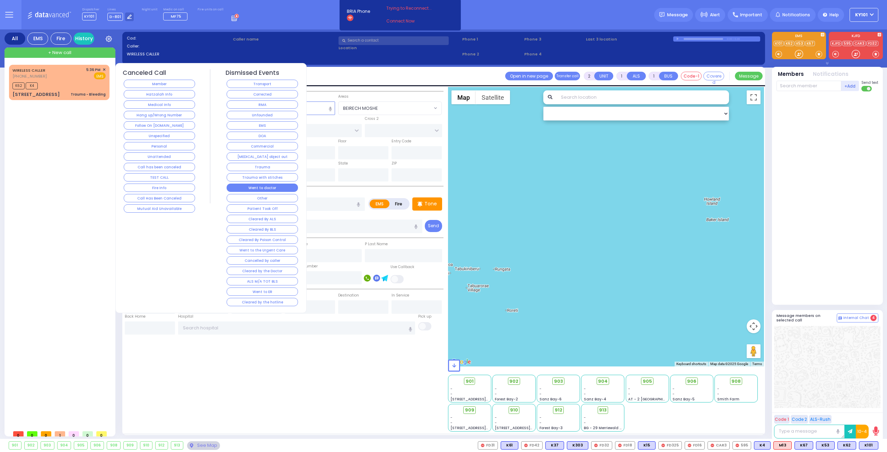
click at [274, 184] on button "Went to doctor" at bounding box center [262, 188] width 71 height 8
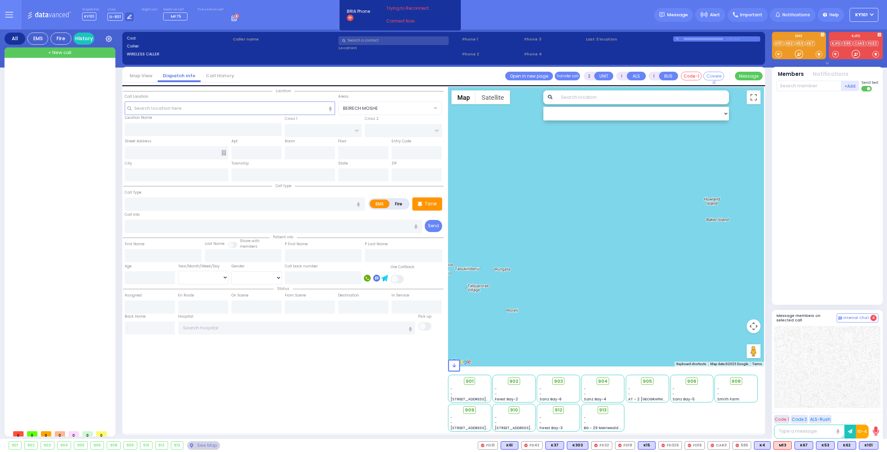
select select
